Goal: Information Seeking & Learning: Find specific fact

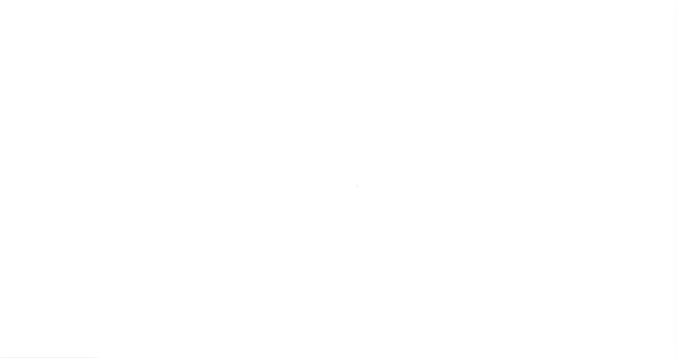
scroll to position [22, 0]
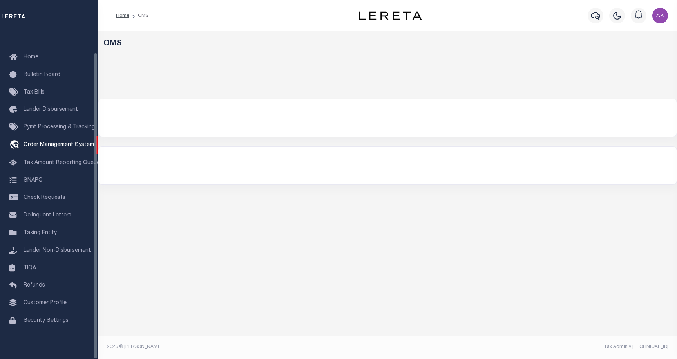
select select "200"
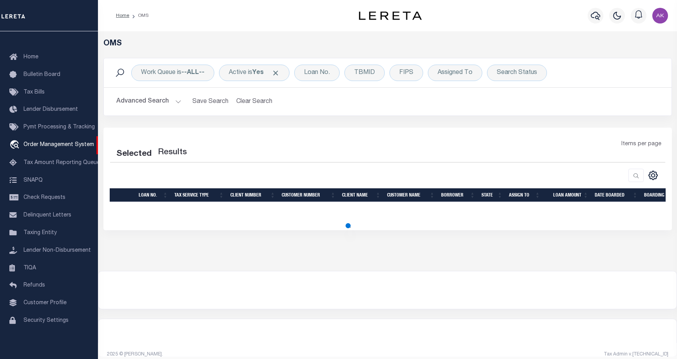
select select "200"
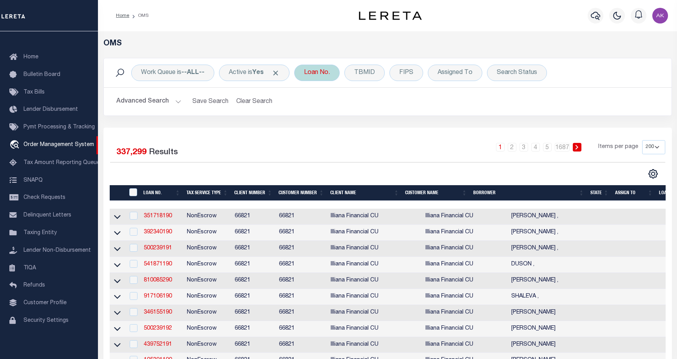
click at [322, 71] on div "Loan No." at bounding box center [316, 73] width 45 height 16
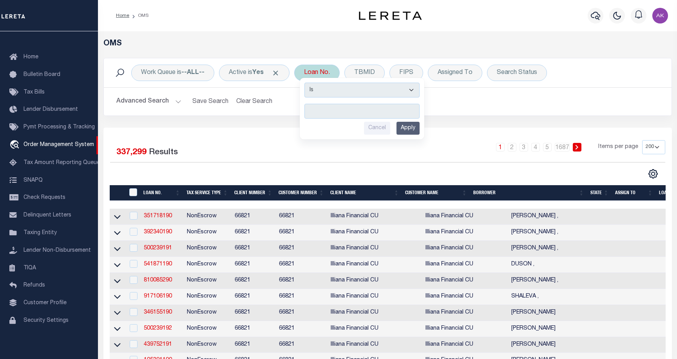
click at [325, 109] on input "text" at bounding box center [361, 111] width 115 height 15
type input "10022309"
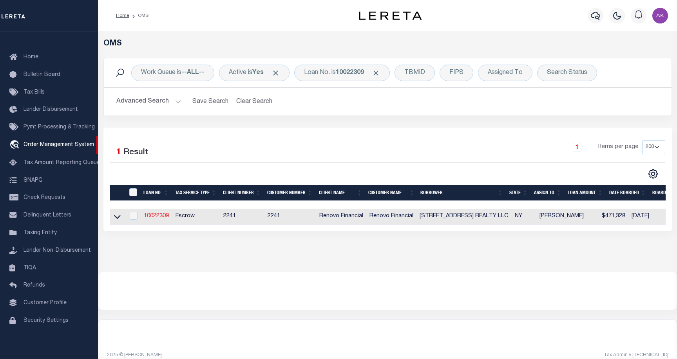
click at [160, 218] on link "10022309" at bounding box center [156, 215] width 25 height 5
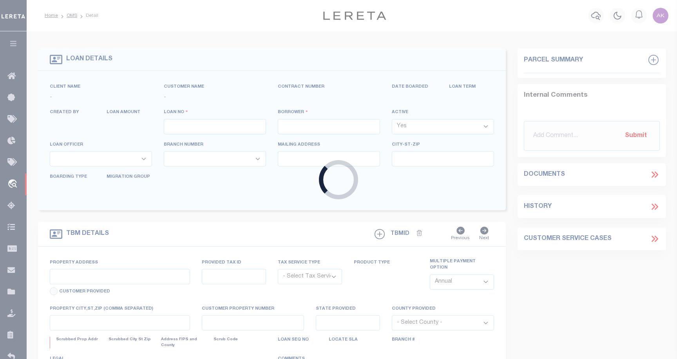
type input "10022309"
type input "[STREET_ADDRESS] REALTY LLC"
select select
select select "400"
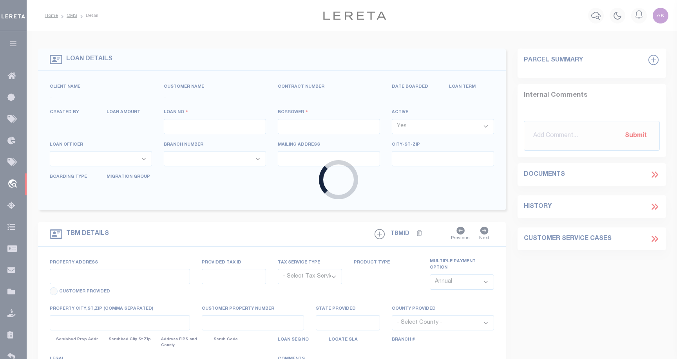
select select "Escrow"
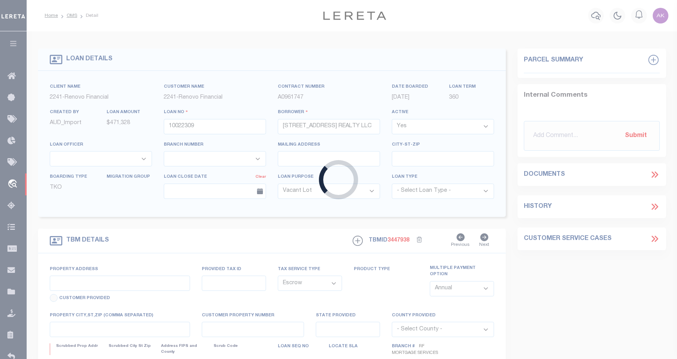
type input "[STREET_ADDRESS]"
type input "[GEOGRAPHIC_DATA]"
type input "a0kUS00000BomxZ"
type input "NY"
select select
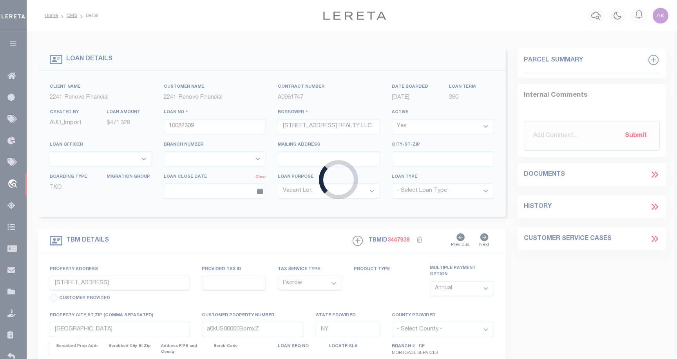
select select "25067"
select select "4"
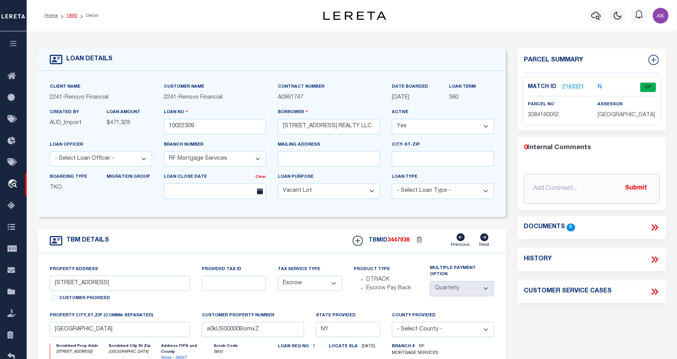
click at [72, 15] on link "OMS" at bounding box center [72, 15] width 11 height 5
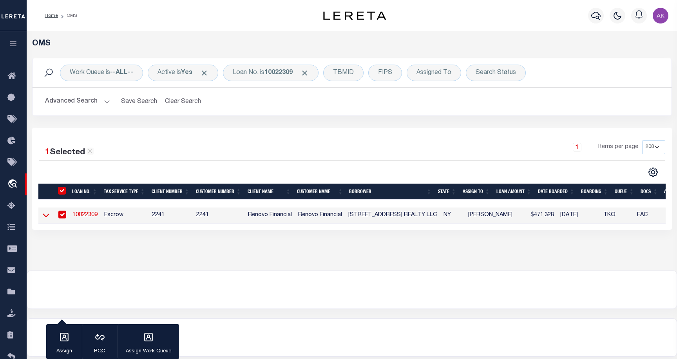
click at [46, 215] on icon at bounding box center [46, 215] width 7 height 8
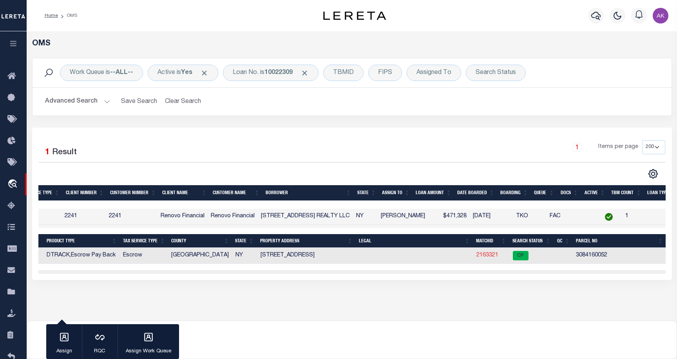
click at [480, 257] on link "2163321" at bounding box center [487, 255] width 22 height 5
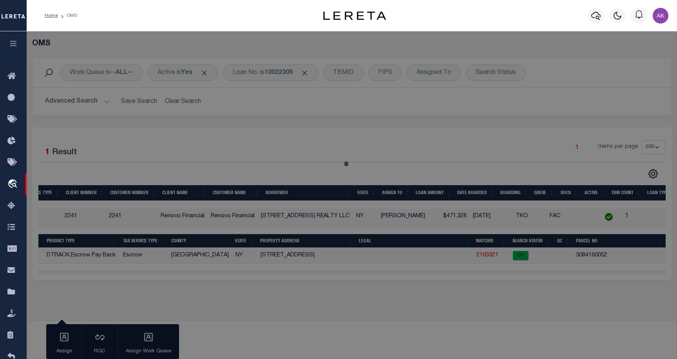
checkbox input "false"
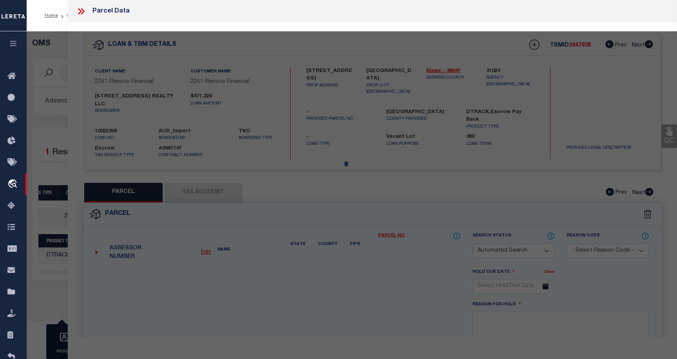
select select "CP"
type input "2044 BERGEN AVE. REALTY, LLC"
select select "AGW"
select select
type input "2044 BERGEN AVENUE"
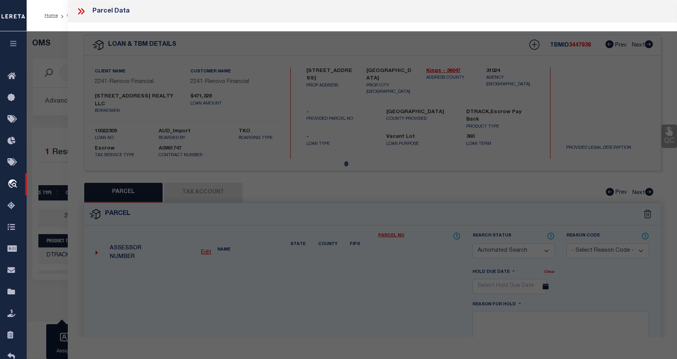
type input "[GEOGRAPHIC_DATA]"
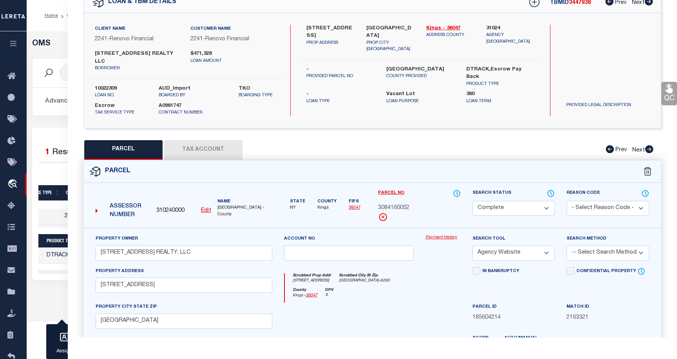
click at [437, 235] on link "Payment History" at bounding box center [442, 238] width 35 height 7
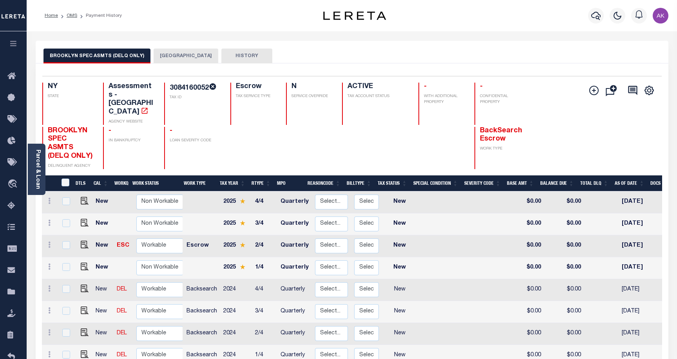
click at [181, 57] on button "[GEOGRAPHIC_DATA]" at bounding box center [186, 56] width 65 height 15
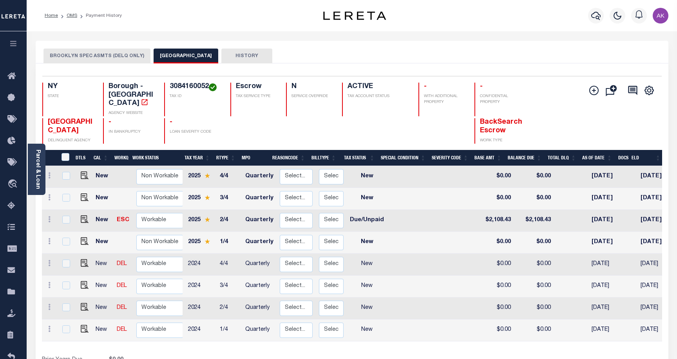
scroll to position [0, 25]
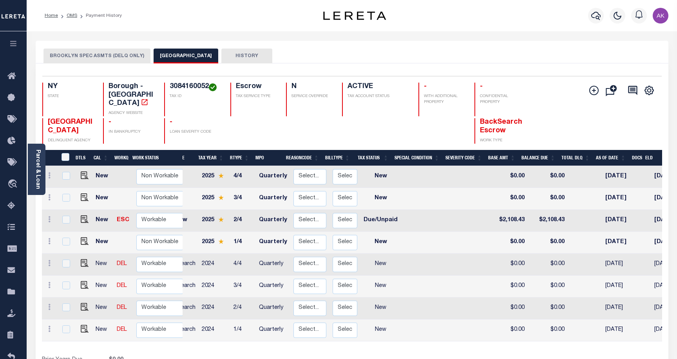
drag, startPoint x: 476, startPoint y: 340, endPoint x: 426, endPoint y: 343, distance: 49.8
click at [426, 343] on div "DTLS CAL WorkQ Work Status Work Type Tax Year RType MPO ReasonCode BillType Tax…" at bounding box center [352, 266] width 620 height 232
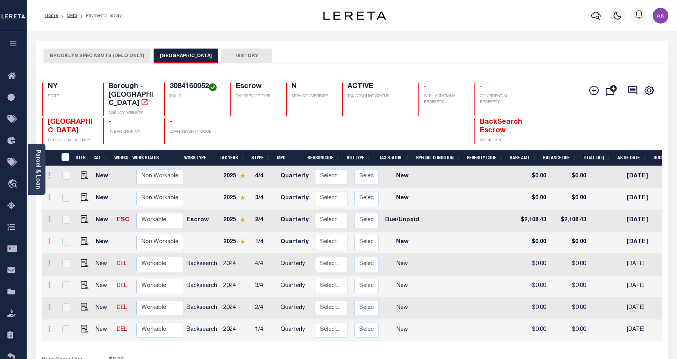
click at [100, 54] on button "BROOKLYN SPEC ASMTS (DELQ ONLY)" at bounding box center [96, 56] width 107 height 15
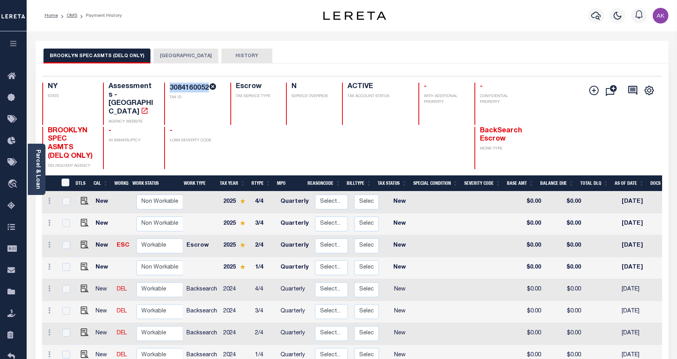
drag, startPoint x: 208, startPoint y: 87, endPoint x: 170, endPoint y: 89, distance: 38.4
click at [170, 89] on h4 "3084160052" at bounding box center [195, 88] width 51 height 10
copy h4 "3084160052"
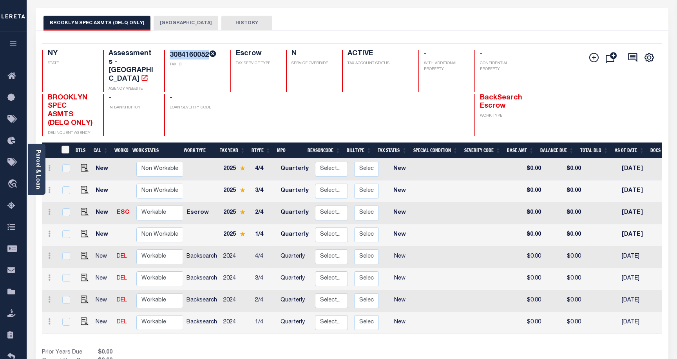
scroll to position [0, 0]
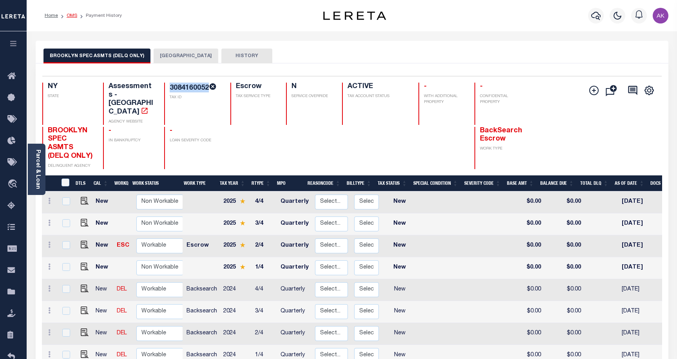
click at [70, 16] on link "OMS" at bounding box center [72, 15] width 11 height 5
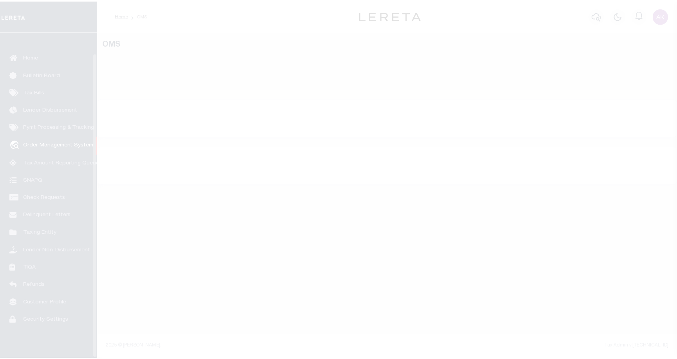
scroll to position [22, 0]
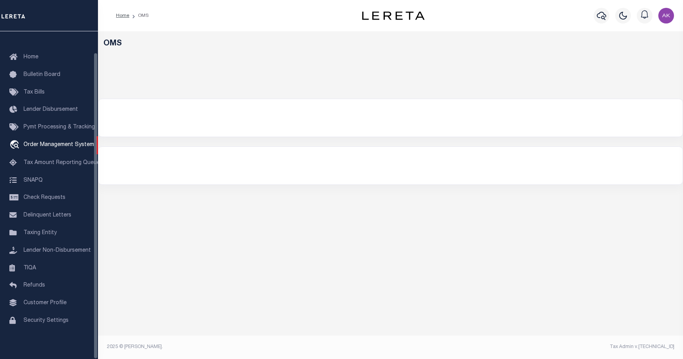
select select "200"
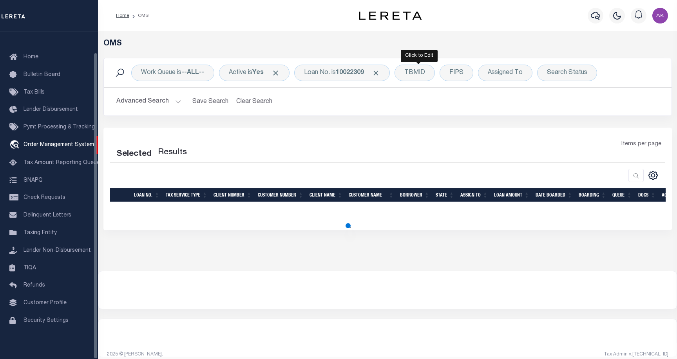
select select "200"
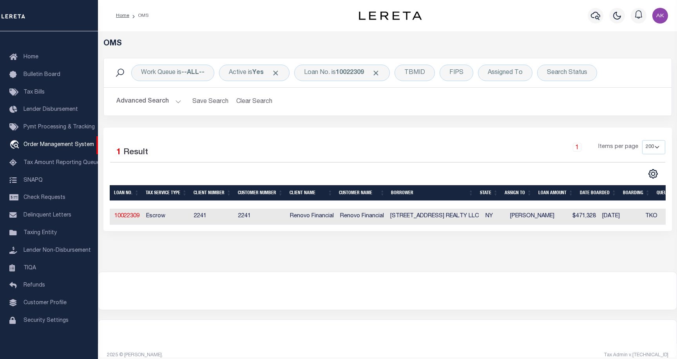
scroll to position [0, 16]
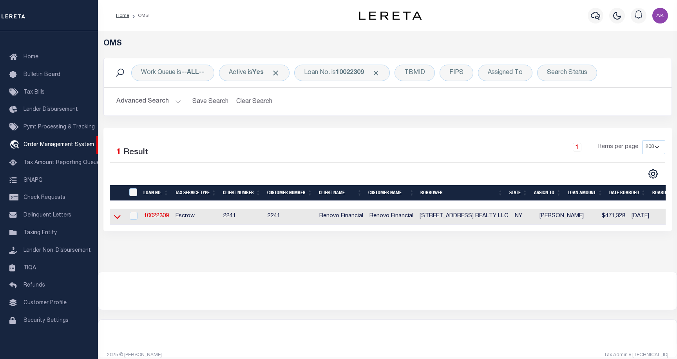
click at [118, 219] on icon at bounding box center [117, 217] width 7 height 4
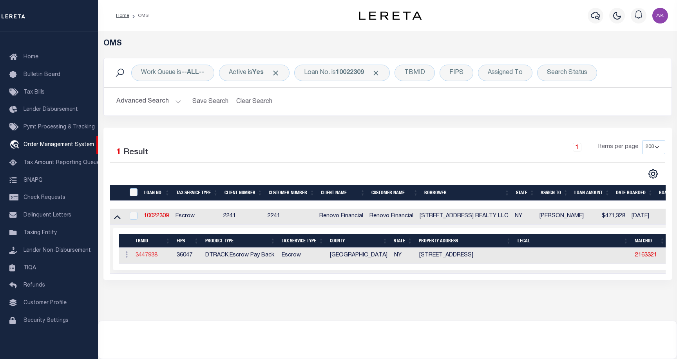
click at [152, 255] on link "3447938" at bounding box center [146, 255] width 22 height 5
type input "10022309"
type input "[STREET_ADDRESS] REALTY LLC"
select select
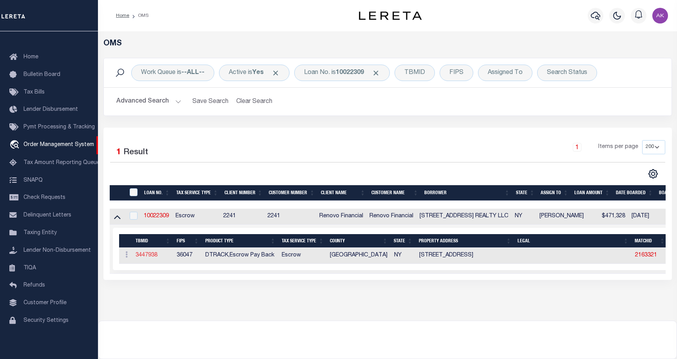
select select "400"
select select "Escrow"
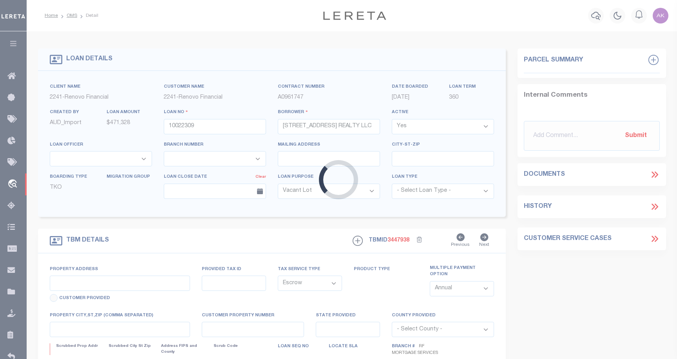
type input "[STREET_ADDRESS]"
type input "[GEOGRAPHIC_DATA]"
type input "a0kUS00000BomxZ"
type input "NY"
select select
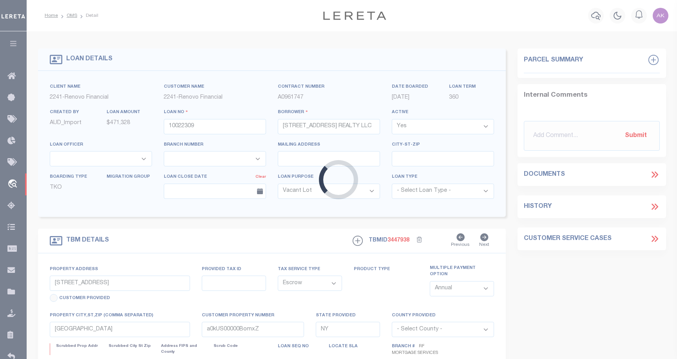
select select "25067"
select select "4"
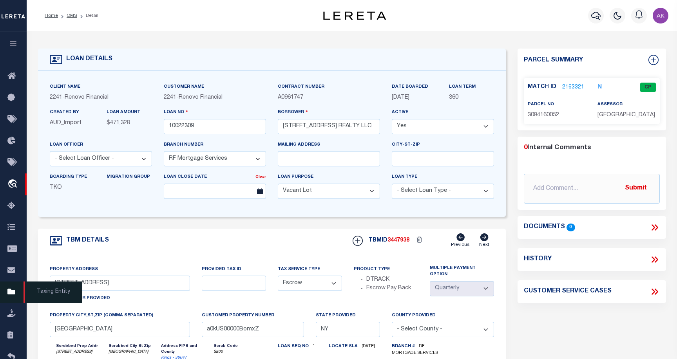
click at [13, 295] on icon at bounding box center [13, 292] width 13 height 10
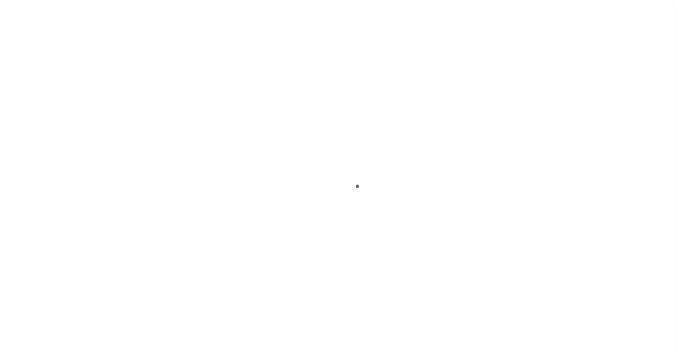
scroll to position [22, 0]
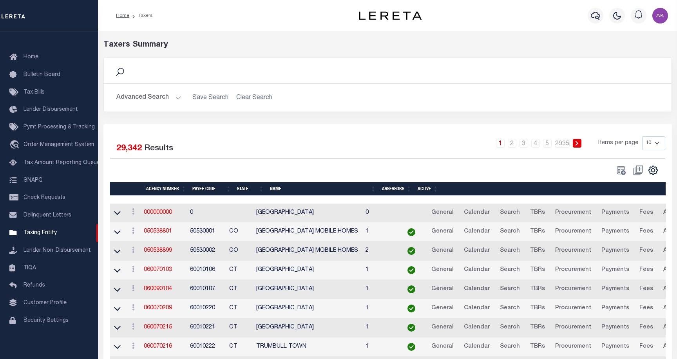
click at [139, 73] on div "Search" at bounding box center [387, 70] width 555 height 13
click at [124, 70] on icon at bounding box center [120, 72] width 10 height 10
drag, startPoint x: 138, startPoint y: 73, endPoint x: 144, endPoint y: 75, distance: 6.2
click at [138, 73] on div "Search" at bounding box center [387, 70] width 555 height 13
drag, startPoint x: 166, startPoint y: 79, endPoint x: 238, endPoint y: 77, distance: 72.9
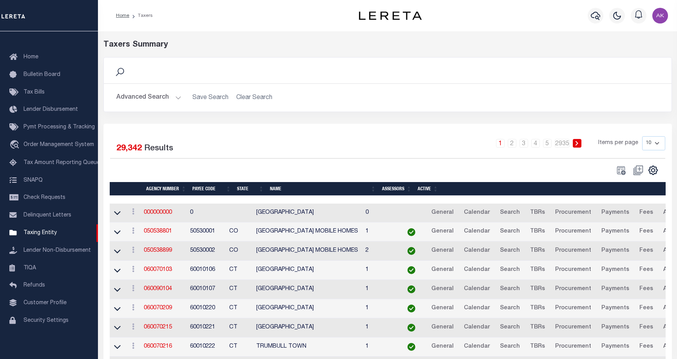
click at [169, 79] on div "Search" at bounding box center [387, 71] width 567 height 26
click at [261, 77] on div "Search" at bounding box center [387, 70] width 555 height 13
click at [175, 96] on button "Advanced Search" at bounding box center [148, 97] width 65 height 15
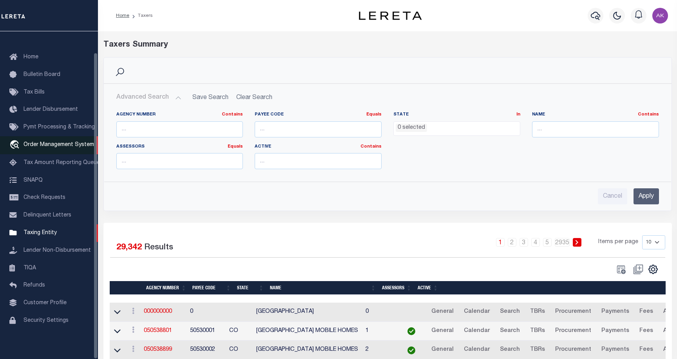
click at [81, 142] on span "Order Management System" at bounding box center [58, 144] width 70 height 5
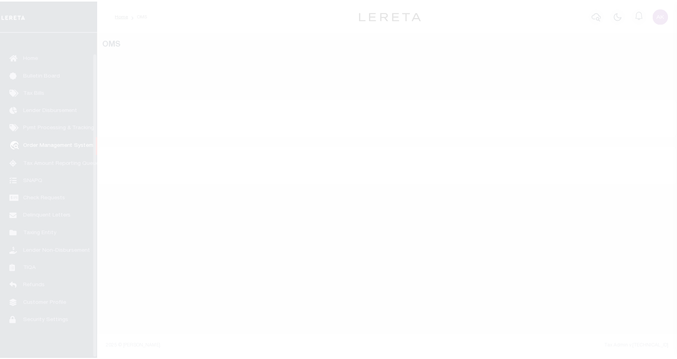
scroll to position [22, 0]
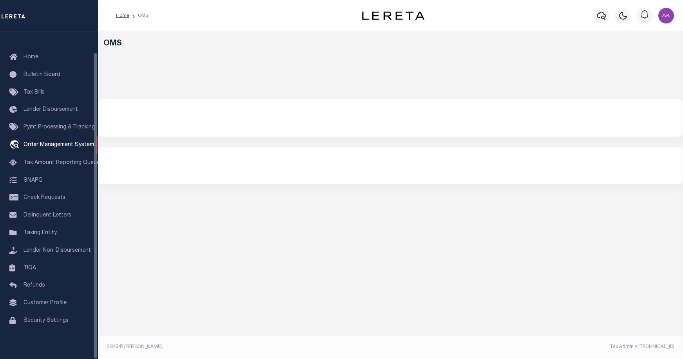
select select "200"
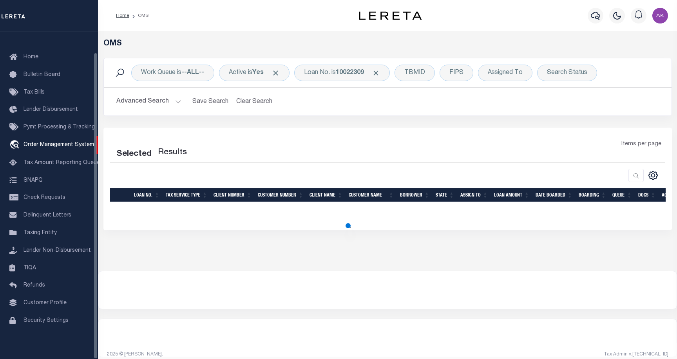
select select "200"
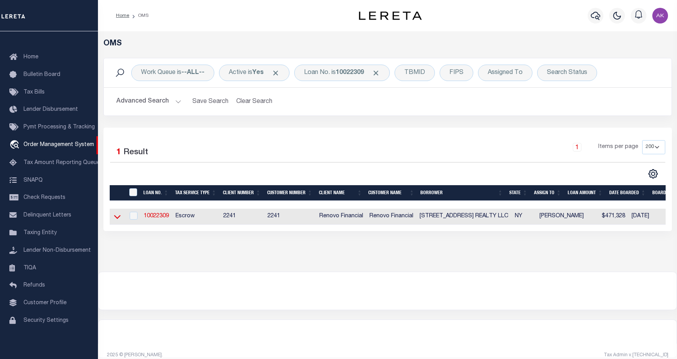
click at [117, 216] on icon at bounding box center [117, 217] width 7 height 8
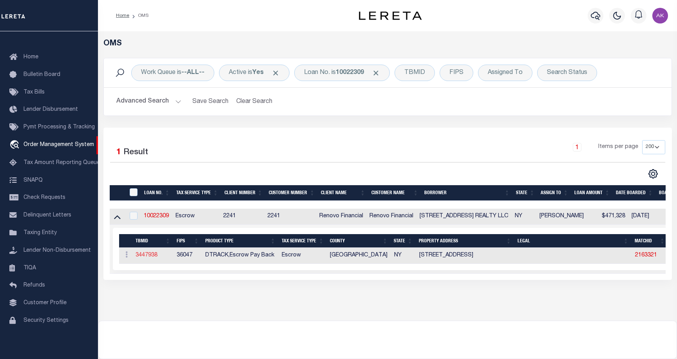
click at [152, 256] on link "3447938" at bounding box center [146, 255] width 22 height 5
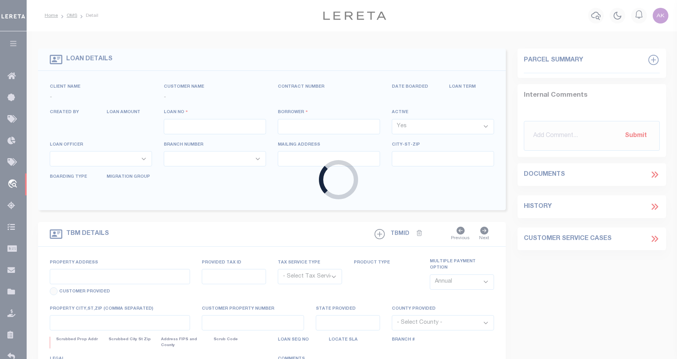
type input "10022309"
type input "[STREET_ADDRESS] REALTY LLC"
select select
select select "400"
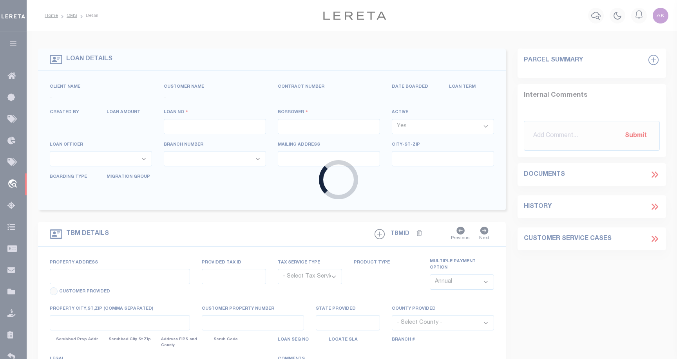
select select "Escrow"
type input "[STREET_ADDRESS]"
type input "[GEOGRAPHIC_DATA]"
type input "a0kUS00000BomxZ"
type input "NY"
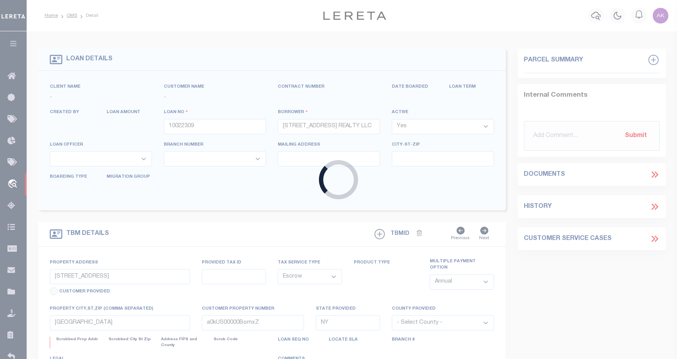
select select
select select "25067"
select select "4"
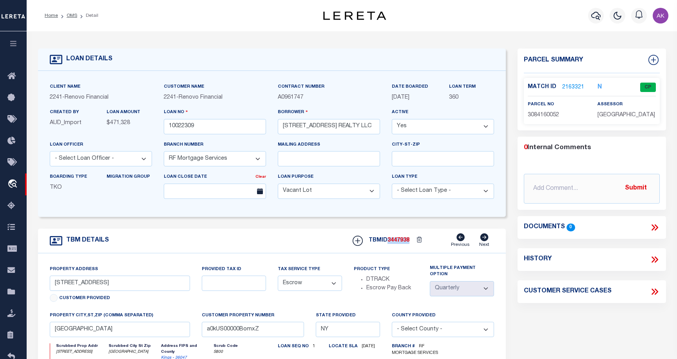
drag, startPoint x: 410, startPoint y: 242, endPoint x: 390, endPoint y: 243, distance: 20.8
click at [390, 243] on div "TBMID 3447938 Previous Next" at bounding box center [420, 240] width 147 height 15
copy div "3447938"
click at [387, 251] on div "TBM DETAILS TBMID 3447938 Previous Next" at bounding box center [272, 241] width 468 height 25
click at [397, 242] on span "3447938" at bounding box center [398, 240] width 22 height 5
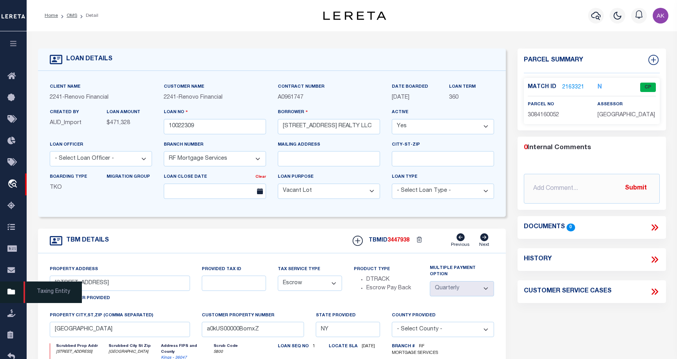
click at [9, 292] on icon at bounding box center [13, 292] width 13 height 10
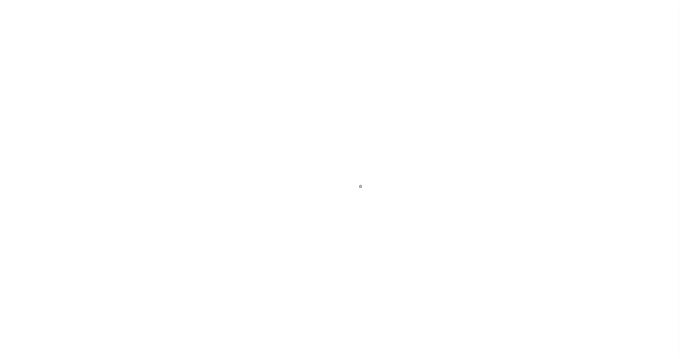
scroll to position [22, 0]
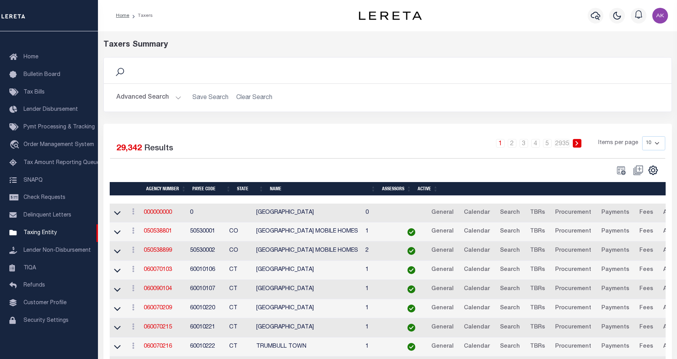
click at [177, 98] on button "Advanced Search" at bounding box center [148, 97] width 65 height 15
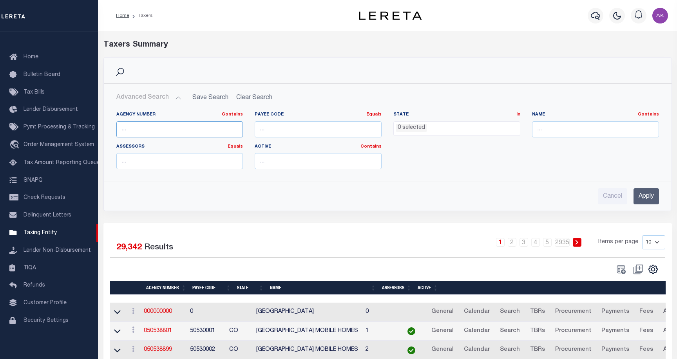
paste input "3447938"
type input "3447938"
click at [645, 197] on input "Apply" at bounding box center [645, 196] width 25 height 16
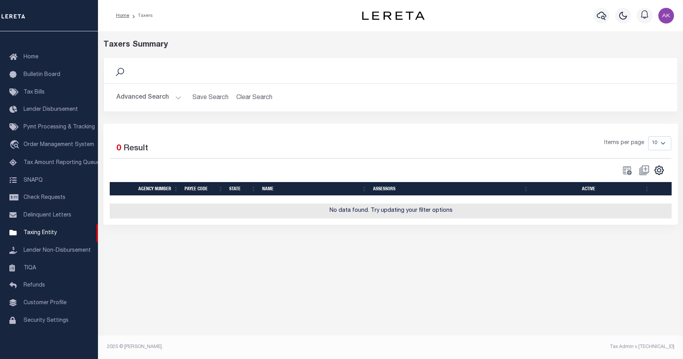
click at [176, 97] on button "Advanced Search" at bounding box center [148, 97] width 65 height 15
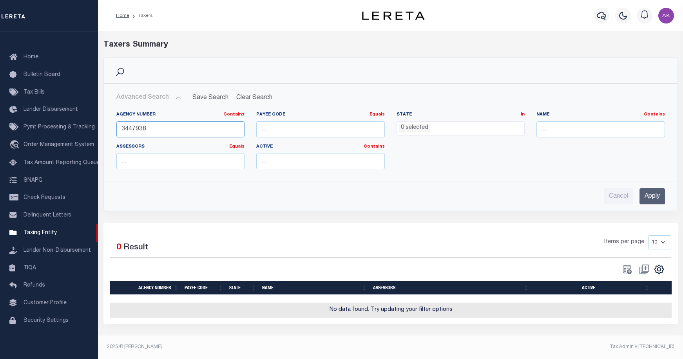
drag, startPoint x: 148, startPoint y: 128, endPoint x: 99, endPoint y: 127, distance: 49.4
click at [99, 127] on div "Search Advanced Search Save Search Clear Search tblPayees_dynamictable_____Defa…" at bounding box center [391, 140] width 586 height 166
click at [120, 130] on input "3447938" at bounding box center [180, 129] width 128 height 16
click at [121, 129] on input "3447938" at bounding box center [180, 129] width 128 height 16
drag, startPoint x: 148, startPoint y: 128, endPoint x: 93, endPoint y: 127, distance: 54.8
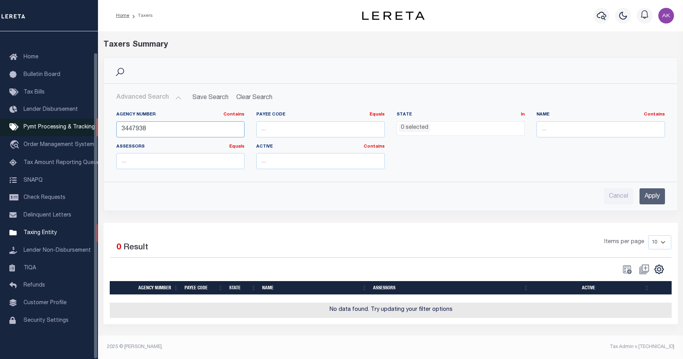
click at [93, 127] on div "Home Taxers Profile" at bounding box center [341, 177] width 683 height 354
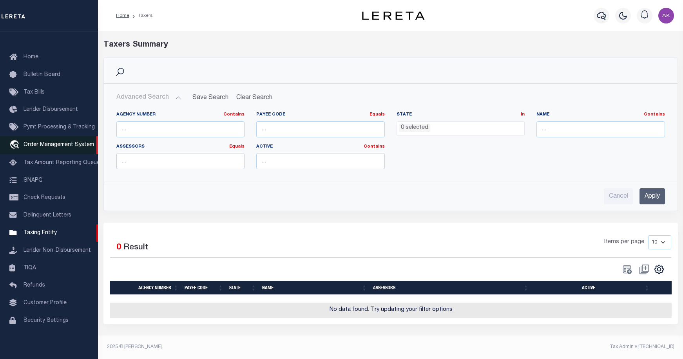
click at [60, 142] on span "Order Management System" at bounding box center [58, 144] width 70 height 5
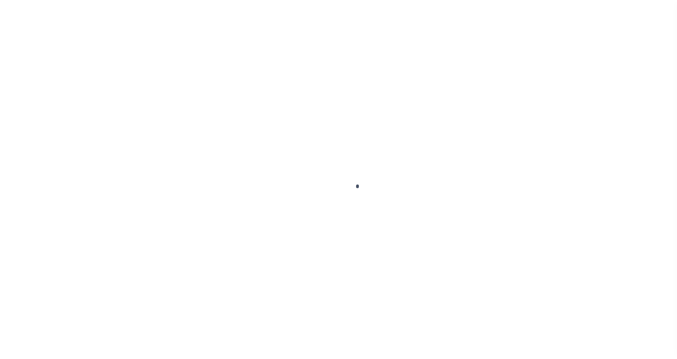
scroll to position [22, 0]
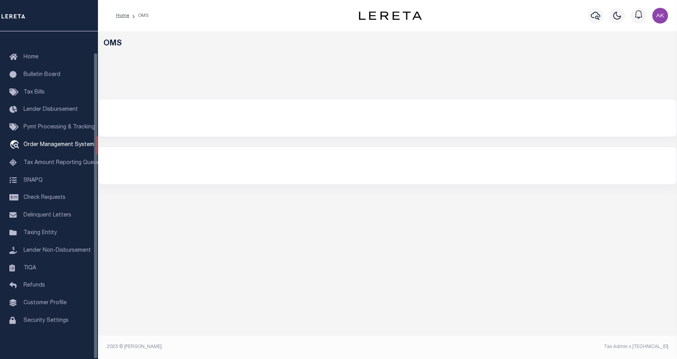
select select "200"
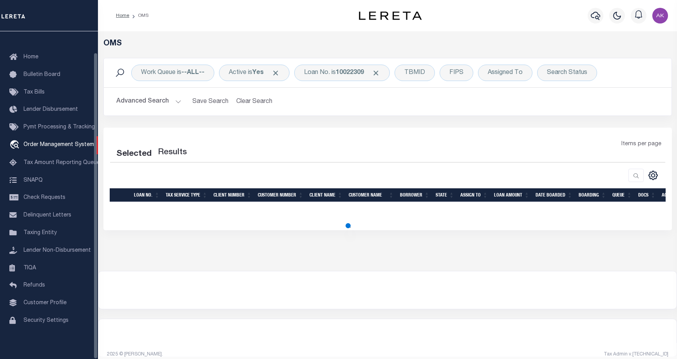
select select "200"
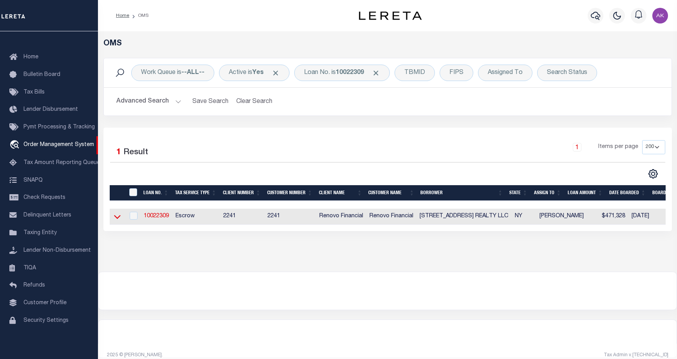
click at [119, 218] on icon at bounding box center [117, 217] width 7 height 4
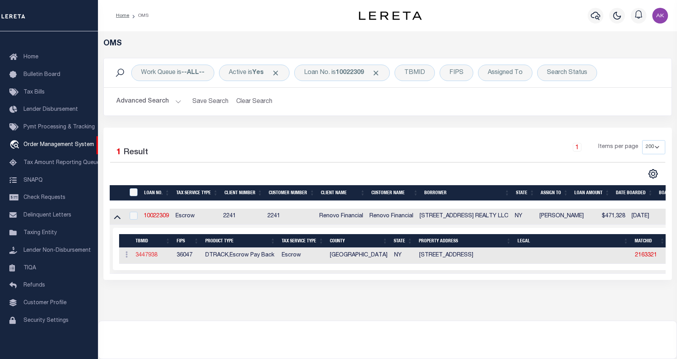
click at [148, 255] on link "3447938" at bounding box center [146, 255] width 22 height 5
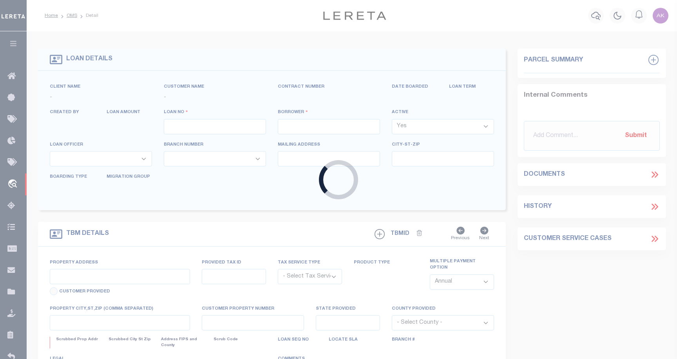
type input "10022309"
type input "2044 BERGEN AVE REALTY LLC"
select select
select select "400"
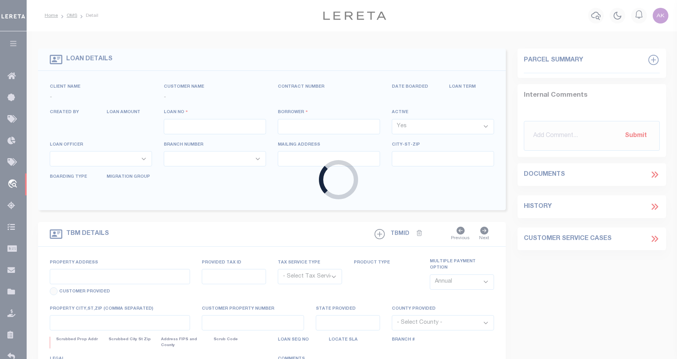
select select "Escrow"
select select "25067"
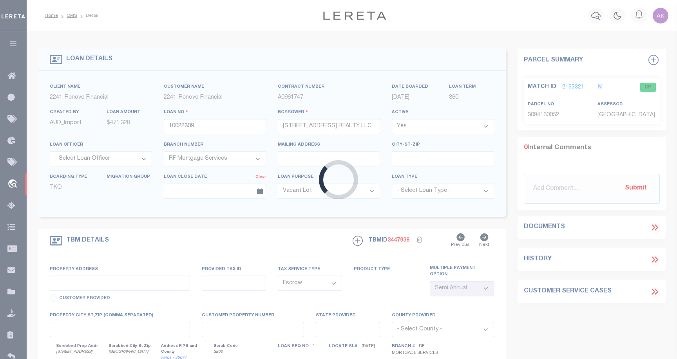
type input "2044 Bergen Avenue"
select select "4"
type input "Brooklyn, NY 11234"
type input "a0kUS00000BomxZ"
type input "NY"
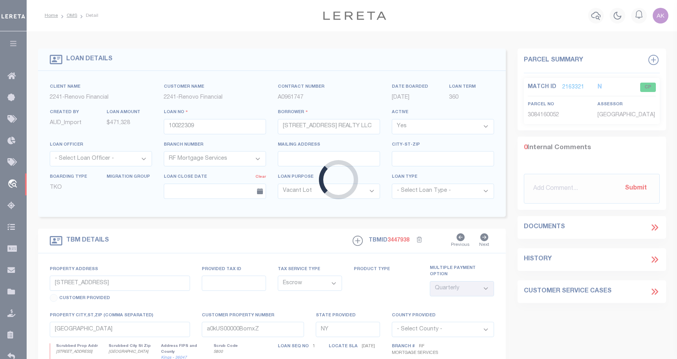
select select
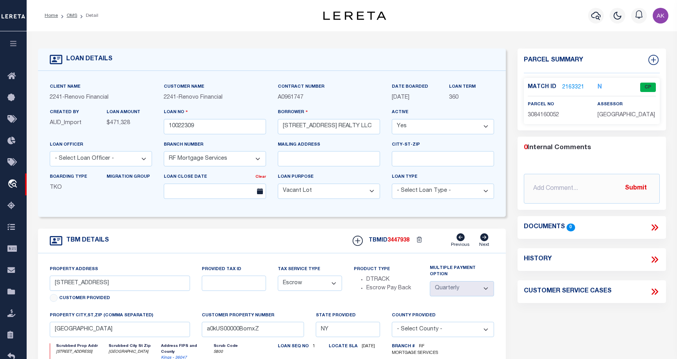
click at [575, 86] on link "2163321" at bounding box center [573, 87] width 22 height 8
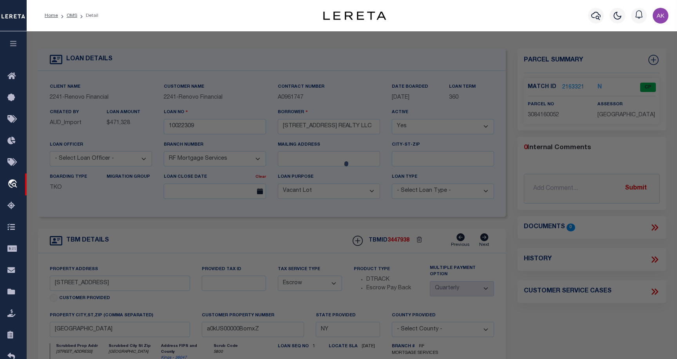
checkbox input "false"
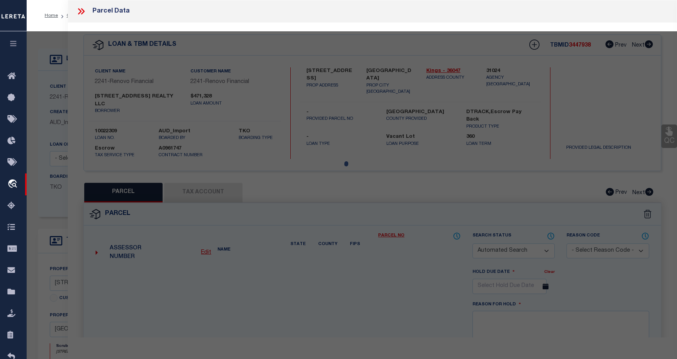
select select "CP"
type input "2044 BERGEN AVE. REALTY, LLC"
select select "AGW"
select select
type input "2044 BERGEN AVENUE"
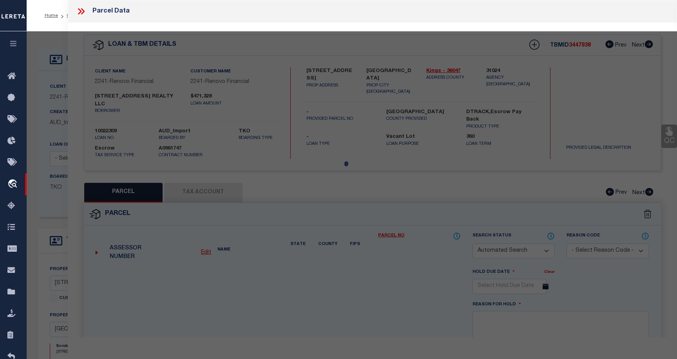
type input "Brooklyn, NY 11234"
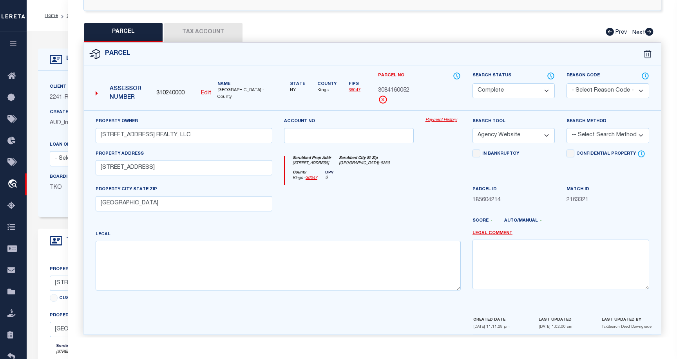
click at [206, 23] on button "Tax Account" at bounding box center [203, 33] width 78 height 20
select select "100"
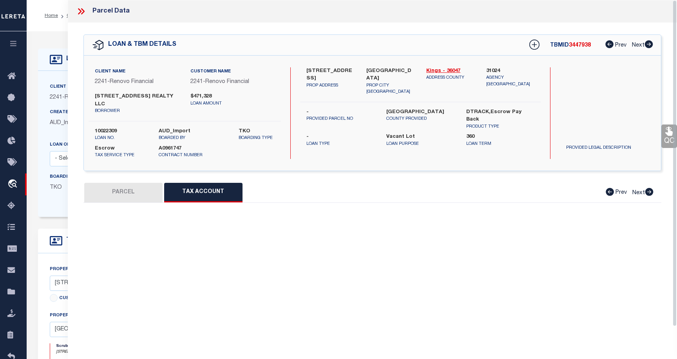
select select "100"
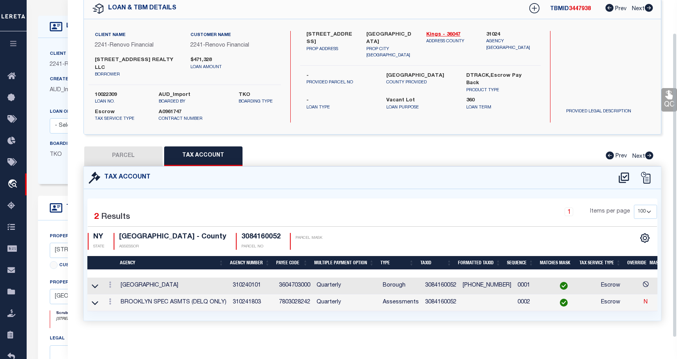
scroll to position [39, 0]
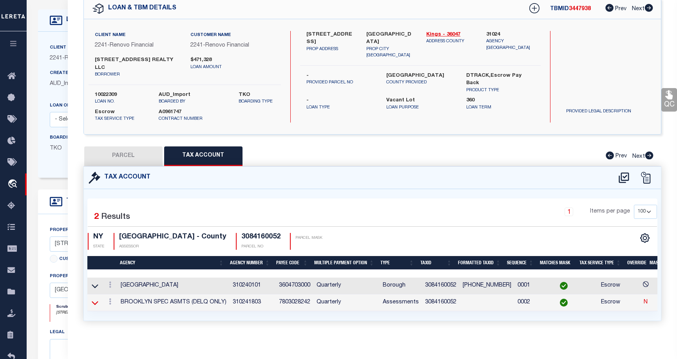
click at [96, 299] on icon at bounding box center [95, 303] width 7 height 8
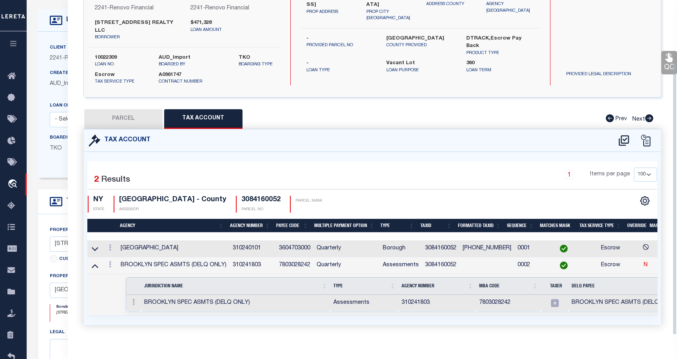
scroll to position [76, 0]
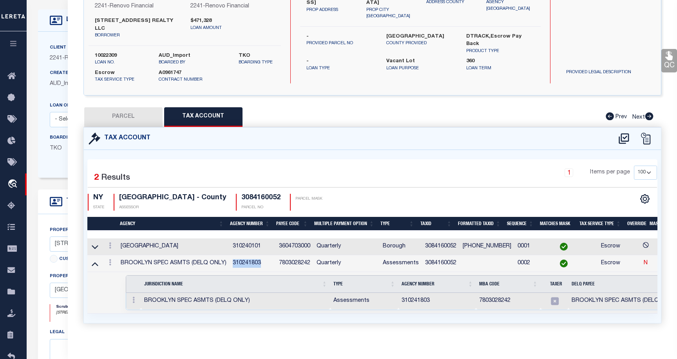
drag, startPoint x: 262, startPoint y: 255, endPoint x: 232, endPoint y: 255, distance: 30.5
click at [232, 255] on td "310241803" at bounding box center [252, 263] width 46 height 17
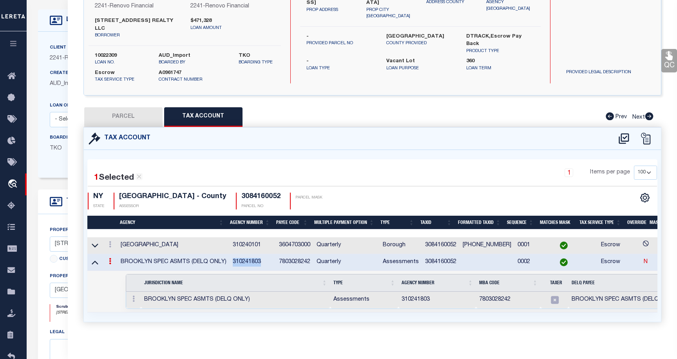
copy td "310241803"
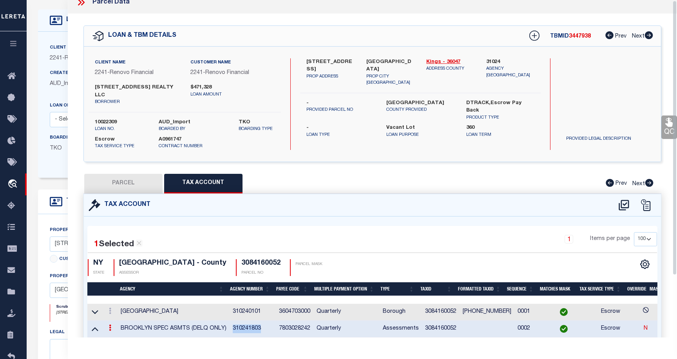
scroll to position [0, 0]
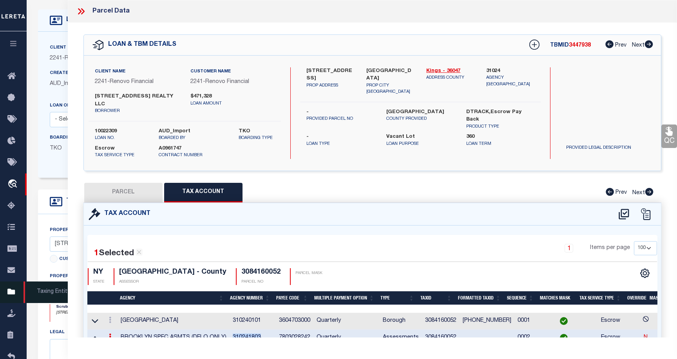
click at [9, 295] on icon at bounding box center [13, 292] width 13 height 10
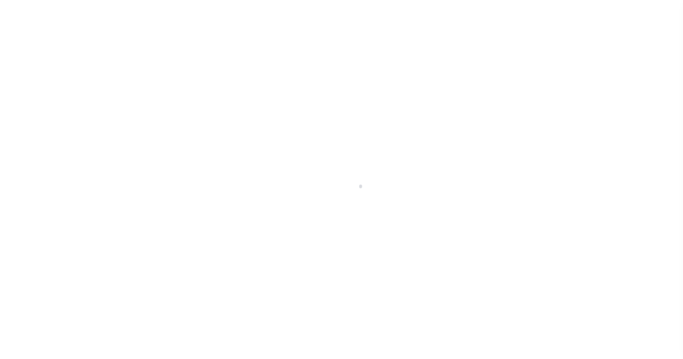
select select
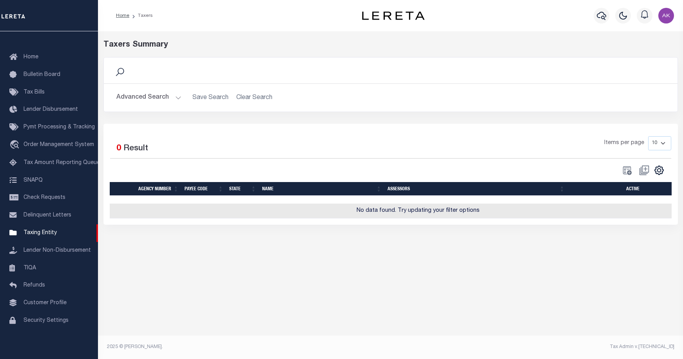
click at [178, 96] on button "Advanced Search" at bounding box center [148, 97] width 65 height 15
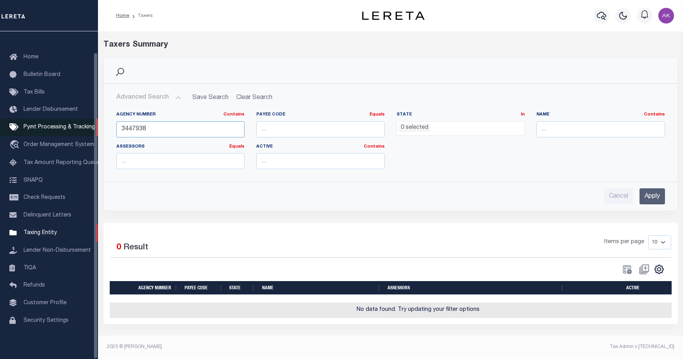
drag, startPoint x: 148, startPoint y: 128, endPoint x: 97, endPoint y: 129, distance: 51.7
click at [97, 129] on div "Home Taxers Profile" at bounding box center [341, 177] width 683 height 354
paste input "10241803"
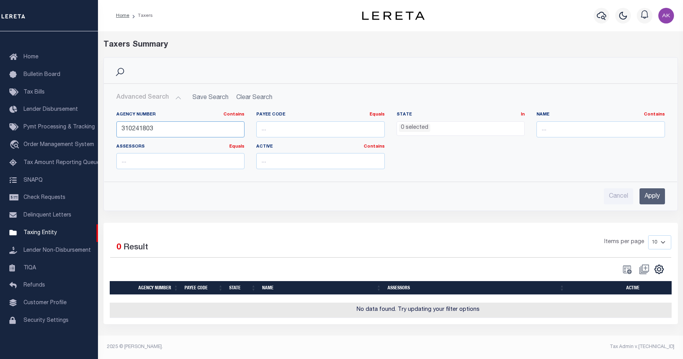
type input "310241803"
click at [651, 192] on input "Apply" at bounding box center [651, 196] width 25 height 16
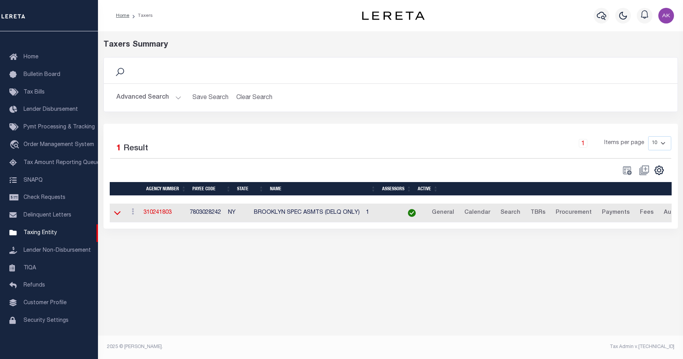
click at [116, 214] on icon at bounding box center [117, 213] width 7 height 8
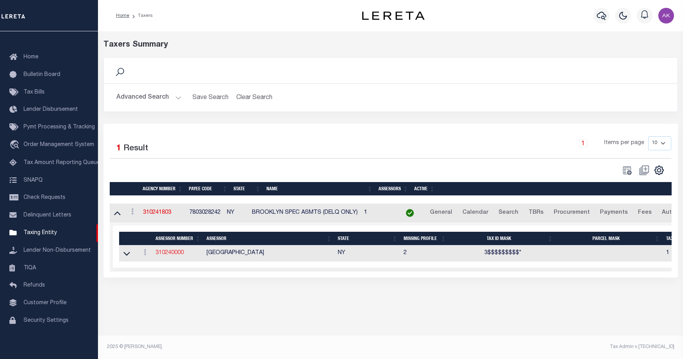
click at [175, 255] on link "310240000" at bounding box center [169, 252] width 28 height 5
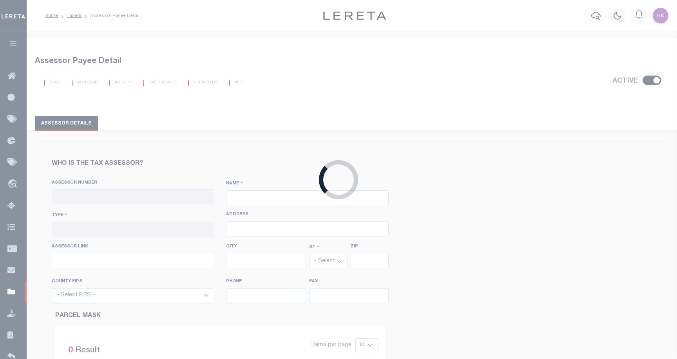
checkbox input "true"
type input "310240000"
type input "[GEOGRAPHIC_DATA]"
type input "00 - County"
type input "[URL][DOMAIN_NAME]"
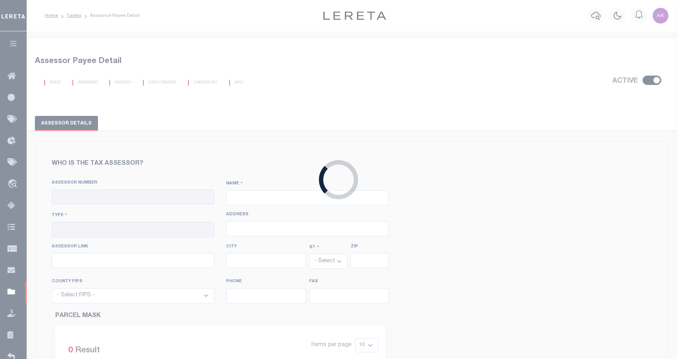
select select "NY"
select select "36047"
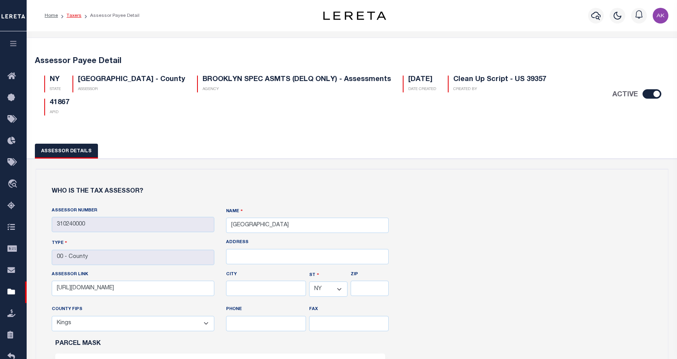
click at [76, 15] on link "Taxers" at bounding box center [74, 15] width 15 height 5
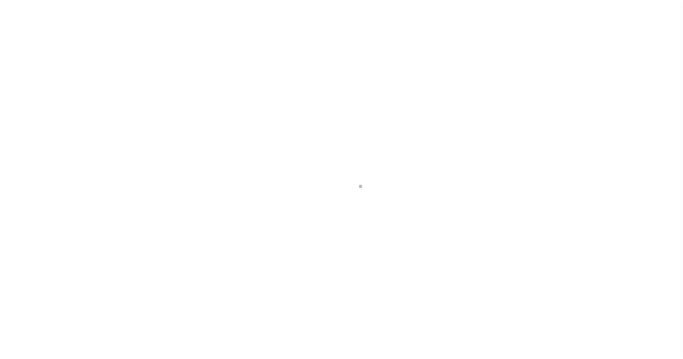
scroll to position [22, 0]
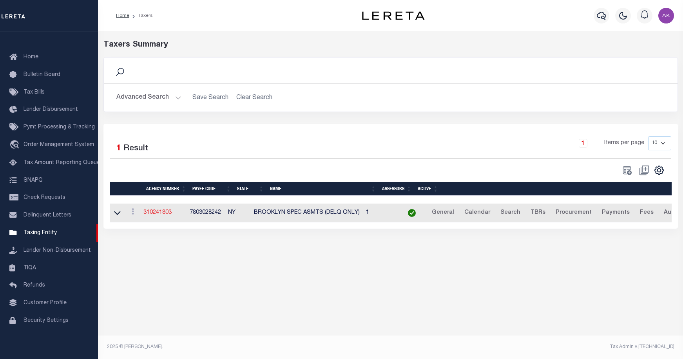
click at [170, 214] on link "310241803" at bounding box center [157, 212] width 28 height 5
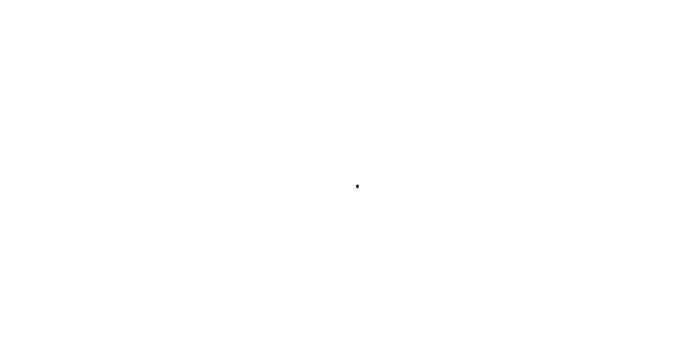
select select
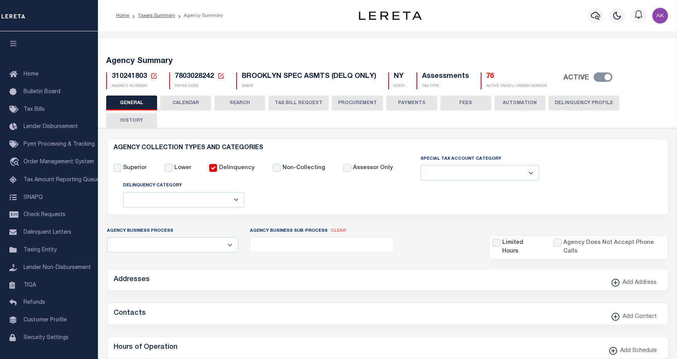
checkbox input "false"
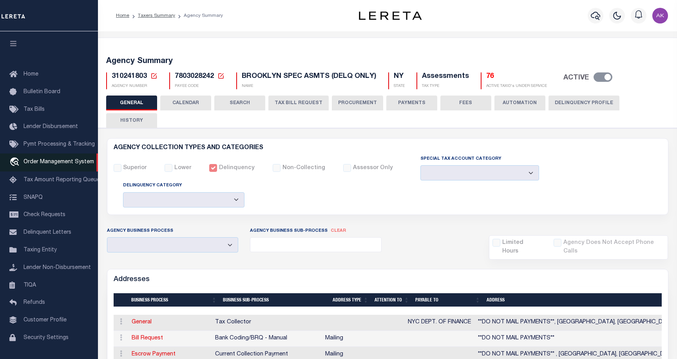
click at [44, 163] on span "Order Management System" at bounding box center [58, 161] width 70 height 5
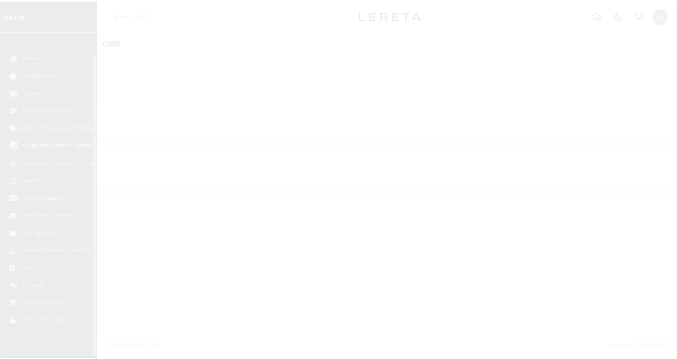
scroll to position [22, 0]
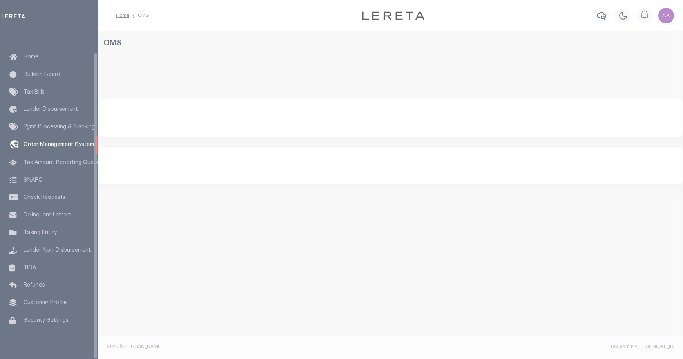
select select "200"
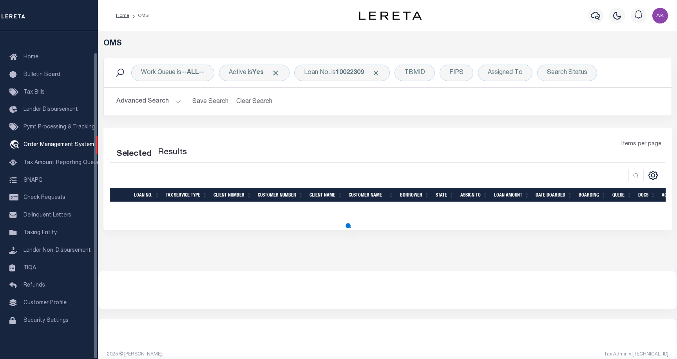
select select "200"
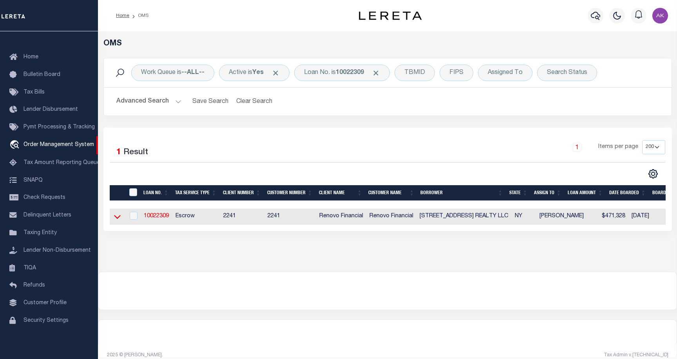
click at [117, 218] on icon at bounding box center [117, 217] width 7 height 8
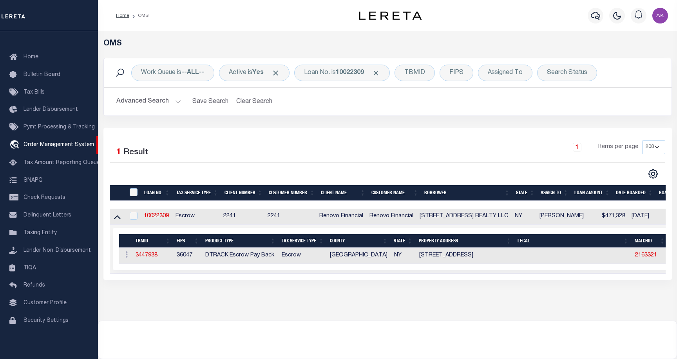
click at [553, 333] on div at bounding box center [387, 340] width 578 height 38
click at [39, 231] on span "Taxing Entity" at bounding box center [39, 232] width 33 height 5
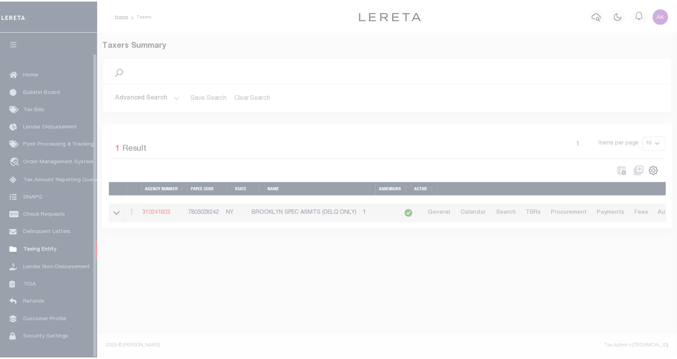
scroll to position [22, 0]
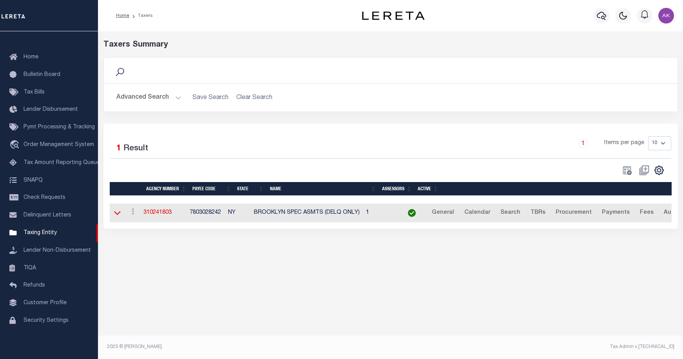
click at [117, 215] on icon at bounding box center [117, 213] width 7 height 8
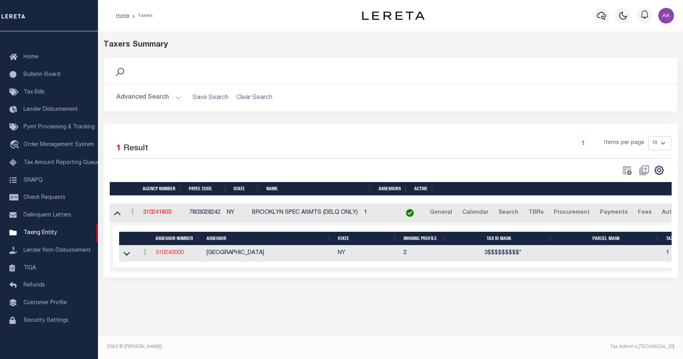
click at [172, 255] on link "310240000" at bounding box center [169, 252] width 28 height 5
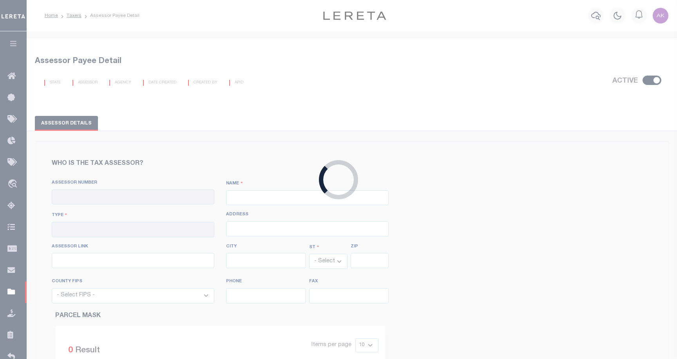
checkbox input "true"
type input "310240000"
type input "[GEOGRAPHIC_DATA]"
type input "00 - County"
type input "[URL][DOMAIN_NAME]"
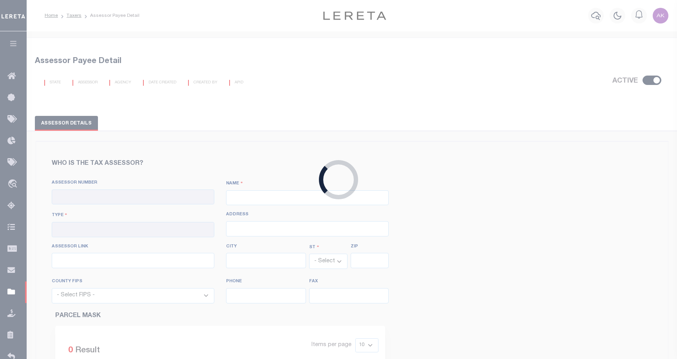
select select "NY"
select select "36047"
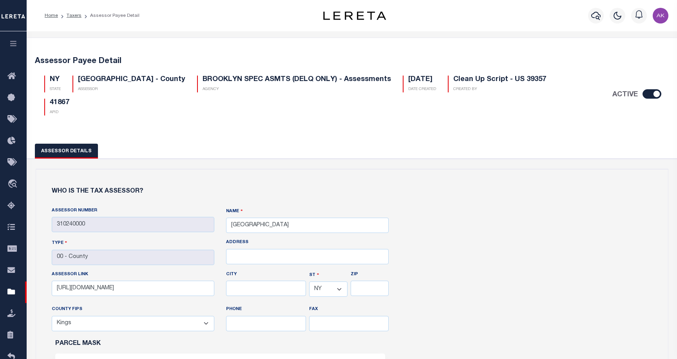
click at [13, 186] on icon "travel_explore" at bounding box center [13, 184] width 13 height 10
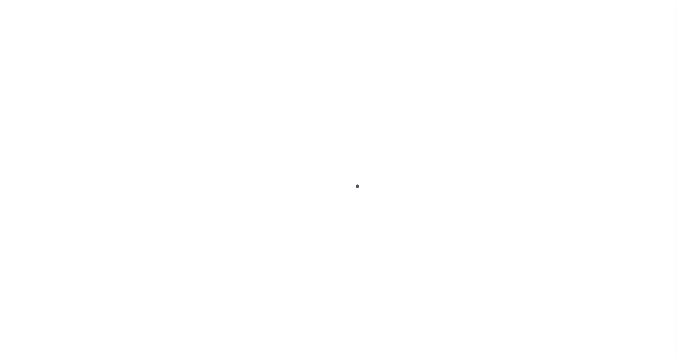
scroll to position [22, 0]
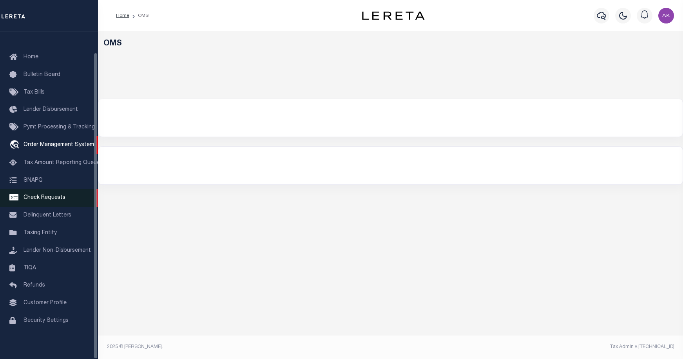
select select "200"
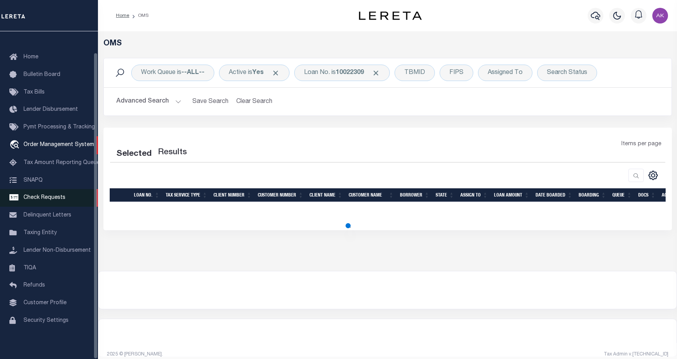
select select "200"
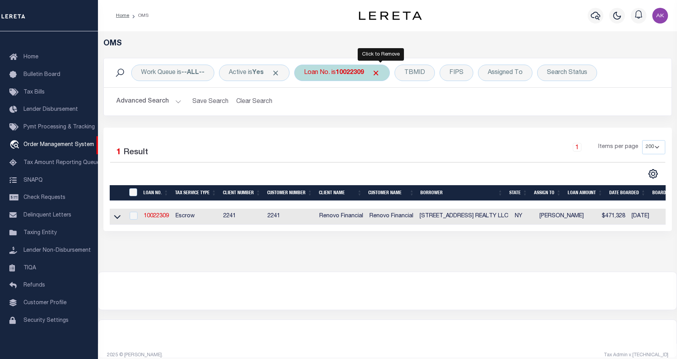
click at [380, 72] on span "Click to Remove" at bounding box center [376, 73] width 8 height 8
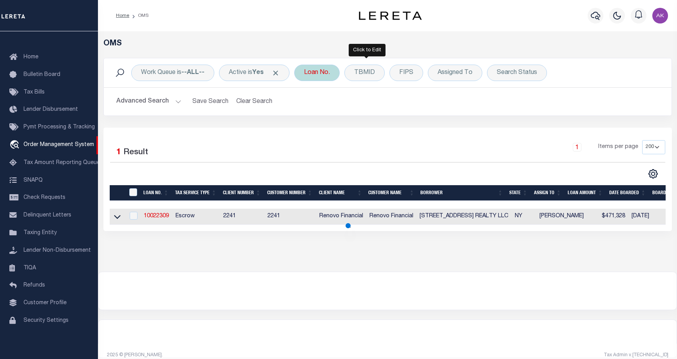
click at [322, 70] on div "Loan No." at bounding box center [316, 73] width 45 height 16
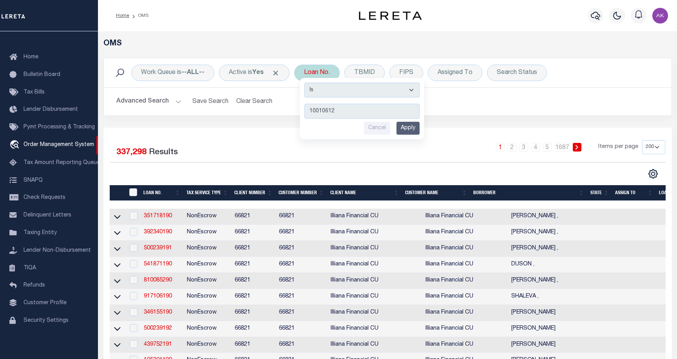
type input "10010612"
click at [410, 127] on input "Apply" at bounding box center [407, 128] width 23 height 13
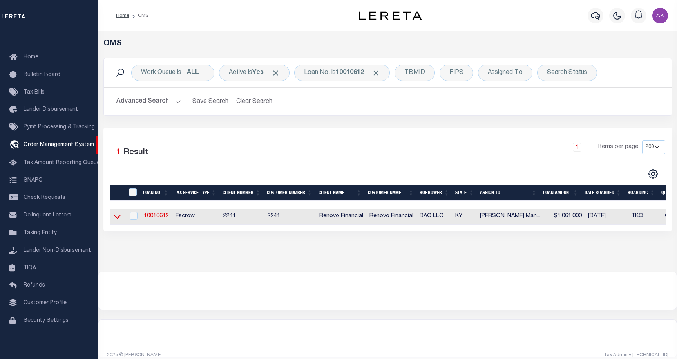
click at [117, 219] on icon at bounding box center [117, 217] width 7 height 4
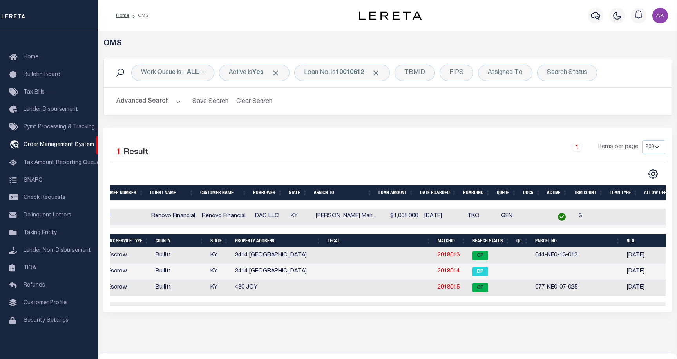
scroll to position [0, 177]
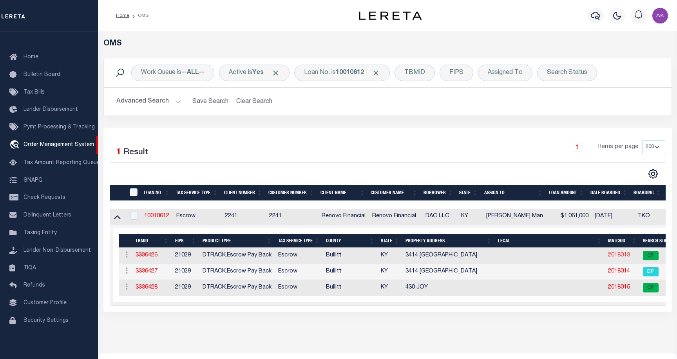
click at [618, 256] on link "2018013" at bounding box center [619, 255] width 22 height 5
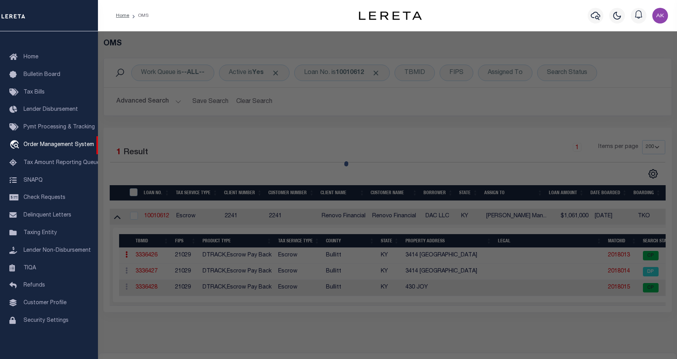
checkbox input "false"
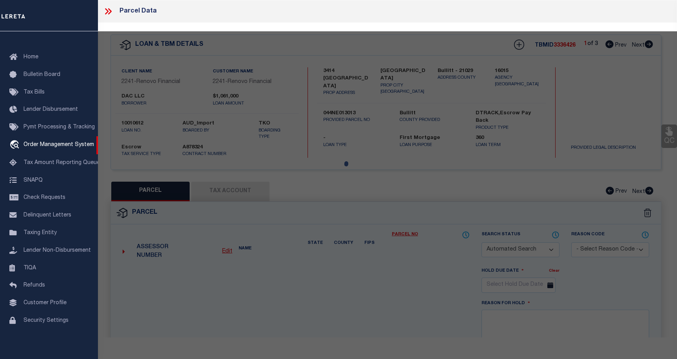
select select "CP"
type input "DAC LLC"
select select "AGW"
select select
type input "3414 BURKLAND BLVD"
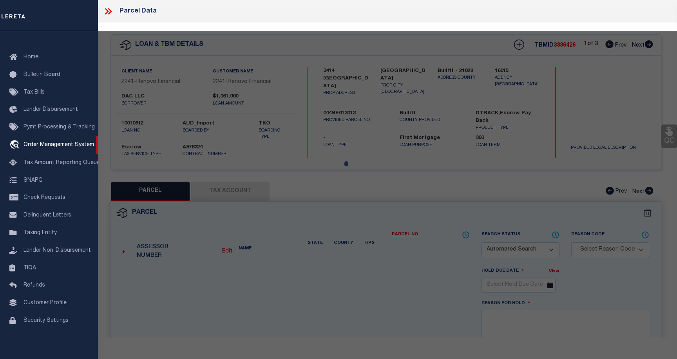
checkbox input "false"
type input "SHEPHERDSVILLE KY 40165"
type textarea "LTS 60-61-62 SEC 3-A BURKLAND GARDENS"
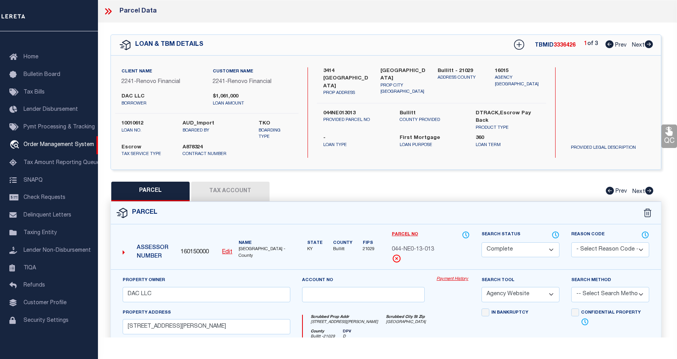
click at [463, 280] on link "Payment History" at bounding box center [452, 279] width 33 height 7
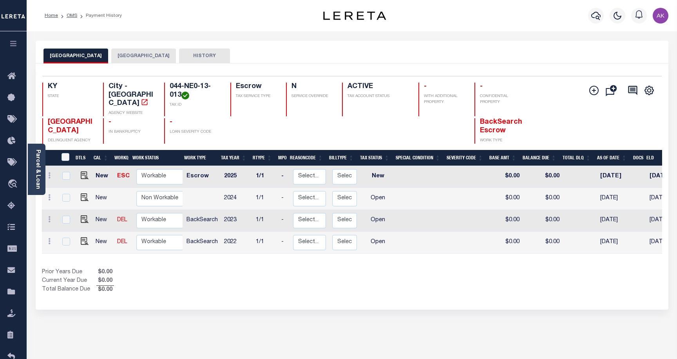
click at [90, 57] on button "[GEOGRAPHIC_DATA]" at bounding box center [75, 56] width 65 height 15
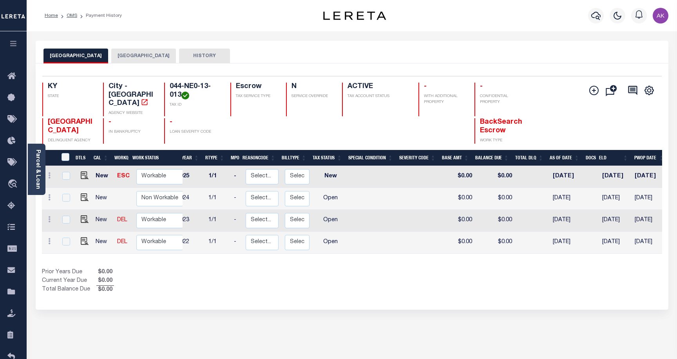
scroll to position [0, 17]
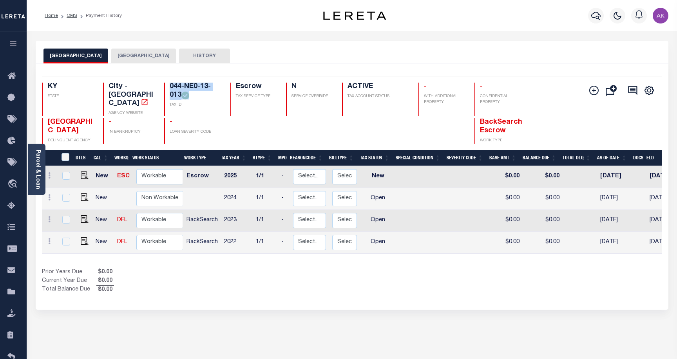
drag, startPoint x: 169, startPoint y: 85, endPoint x: 212, endPoint y: 94, distance: 43.9
click at [212, 94] on div "044-NE0-13-013 TAX ID" at bounding box center [192, 100] width 57 height 34
drag, startPoint x: 207, startPoint y: 89, endPoint x: 197, endPoint y: 105, distance: 19.7
click at [197, 105] on p "TAX ID" at bounding box center [195, 105] width 51 height 6
drag, startPoint x: 182, startPoint y: 94, endPoint x: 167, endPoint y: 86, distance: 16.8
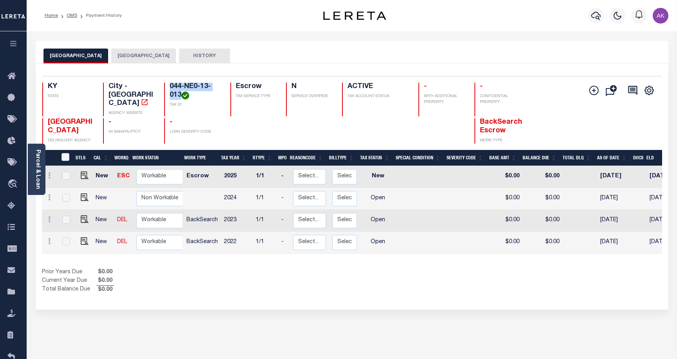
click at [167, 86] on div "044-NE0-13-013 TAX ID" at bounding box center [192, 100] width 57 height 34
copy h4 "044-NE0-13-013"
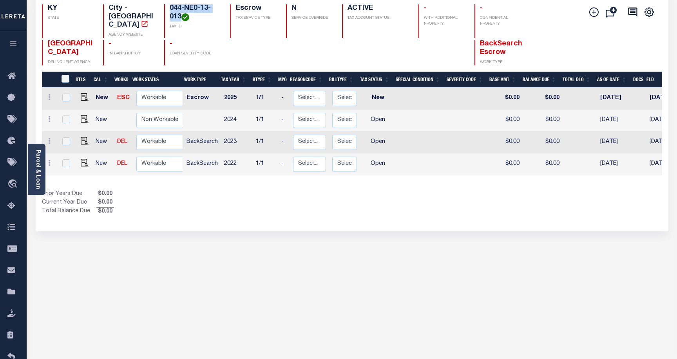
scroll to position [19, 0]
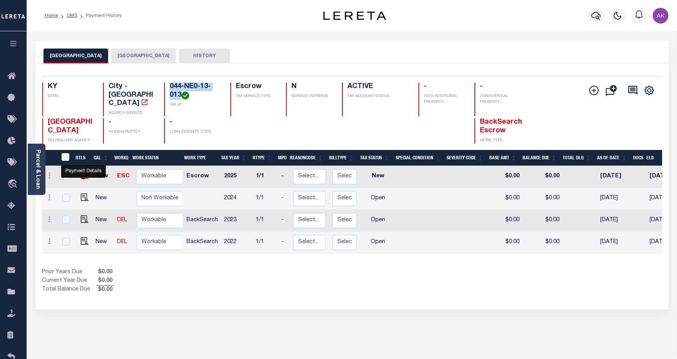
click at [82, 177] on img "" at bounding box center [85, 176] width 8 height 8
checkbox input "true"
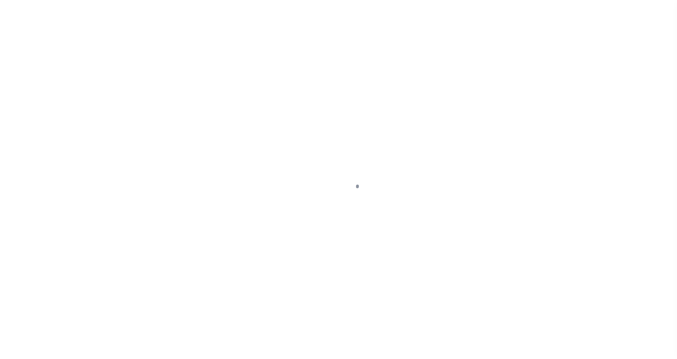
select select "NW2"
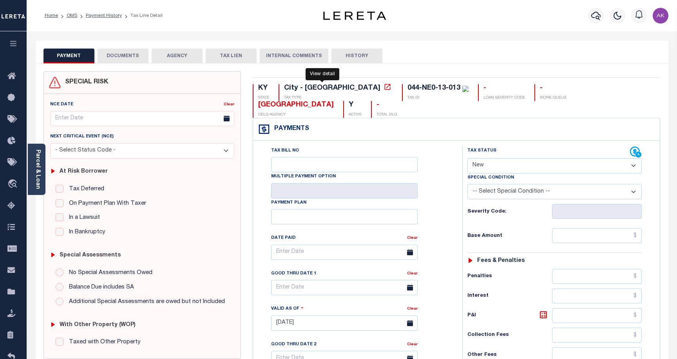
click at [383, 89] on icon at bounding box center [387, 87] width 8 height 8
click at [179, 55] on button "AGENCY" at bounding box center [177, 56] width 51 height 15
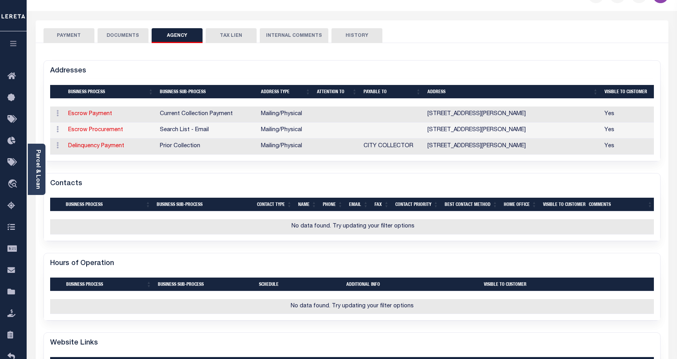
scroll to position [20, 0]
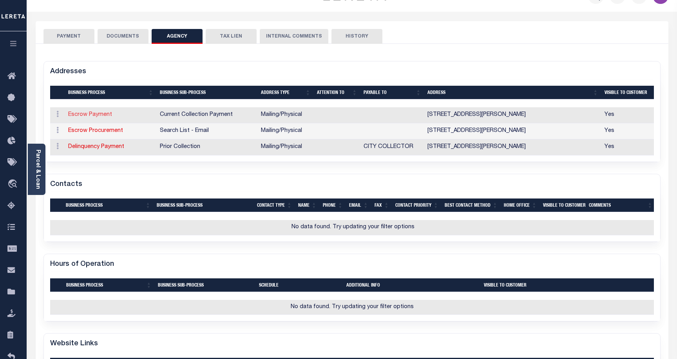
click at [104, 114] on link "Escrow Payment" at bounding box center [90, 114] width 44 height 5
select select "1"
checkbox input "false"
type input "[STREET_ADDRESS][PERSON_NAME]"
type input "[GEOGRAPHIC_DATA]"
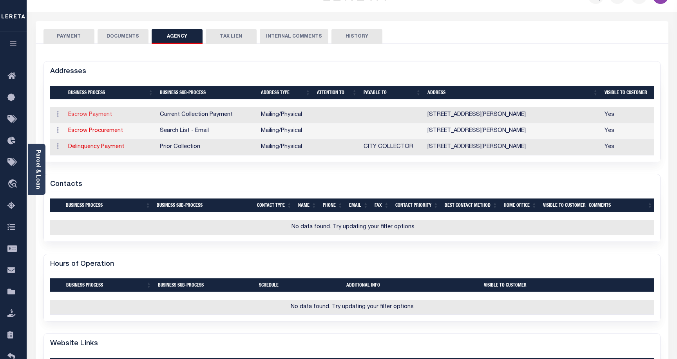
select select "KY"
type input "40165"
select select "5"
checkbox input "true"
select select "11"
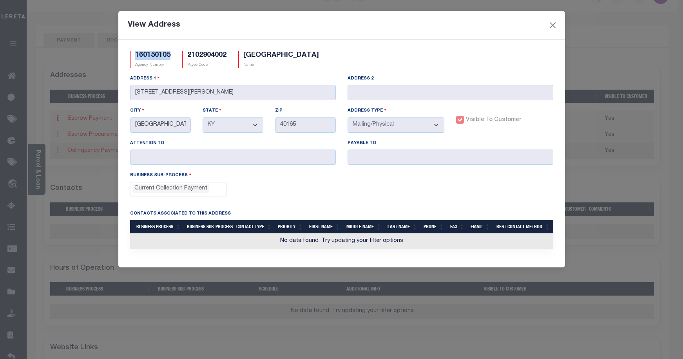
drag, startPoint x: 172, startPoint y: 54, endPoint x: 136, endPoint y: 54, distance: 35.6
click at [136, 54] on div "160150105 Agency Number" at bounding box center [150, 59] width 52 height 17
copy h5 "160150105"
click at [551, 26] on button "Close" at bounding box center [552, 25] width 10 height 10
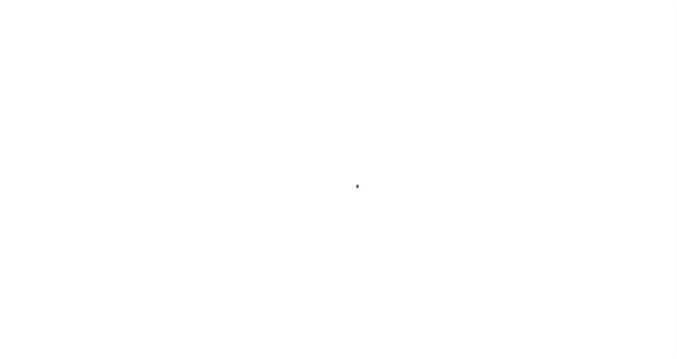
select select "NW2"
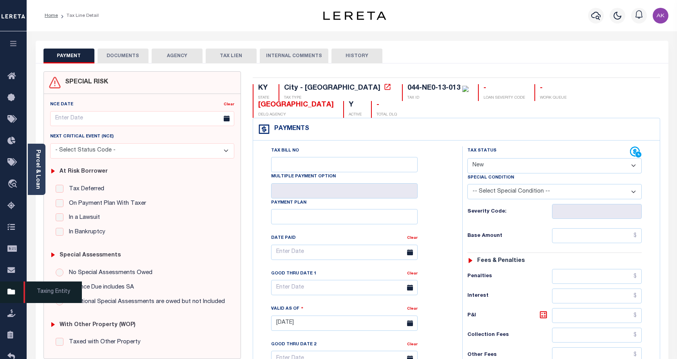
click at [11, 294] on icon at bounding box center [13, 292] width 13 height 10
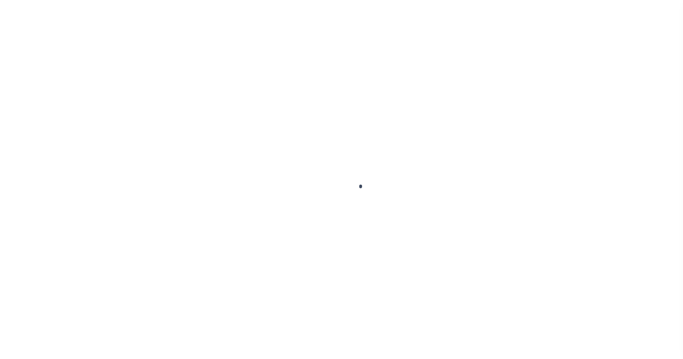
scroll to position [22, 0]
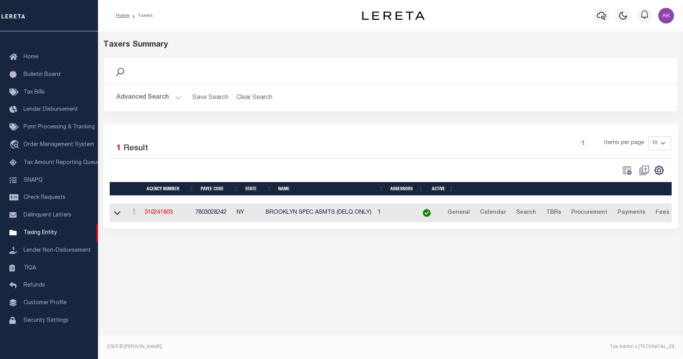
click at [176, 97] on button "Advanced Search" at bounding box center [148, 97] width 65 height 15
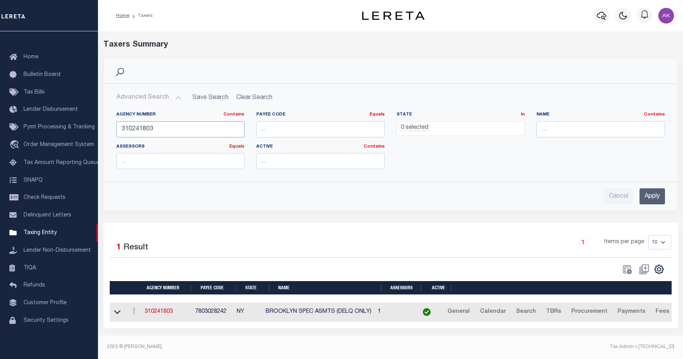
drag, startPoint x: 159, startPoint y: 128, endPoint x: 102, endPoint y: 128, distance: 56.4
click at [102, 128] on div "Search Advanced Search Save Search Clear Search tblPayees_dynamictable_____Defa…" at bounding box center [391, 140] width 586 height 166
paste input "160150105"
type input "160150105"
click at [653, 196] on input "Apply" at bounding box center [651, 196] width 25 height 16
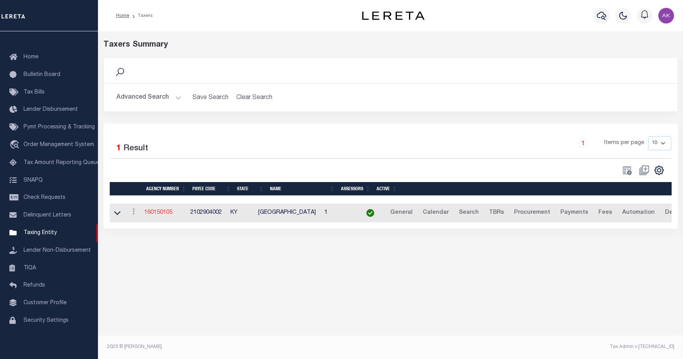
click at [162, 213] on link "160150105" at bounding box center [158, 212] width 28 height 5
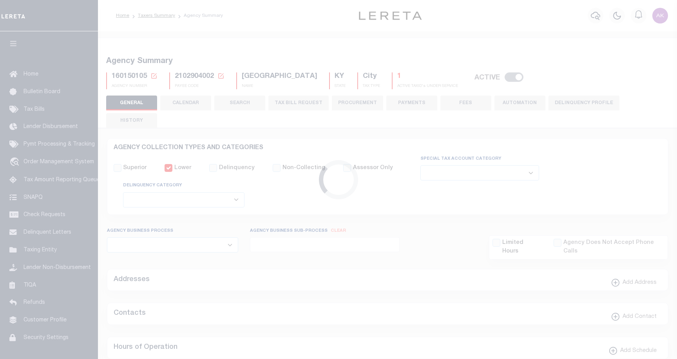
select select
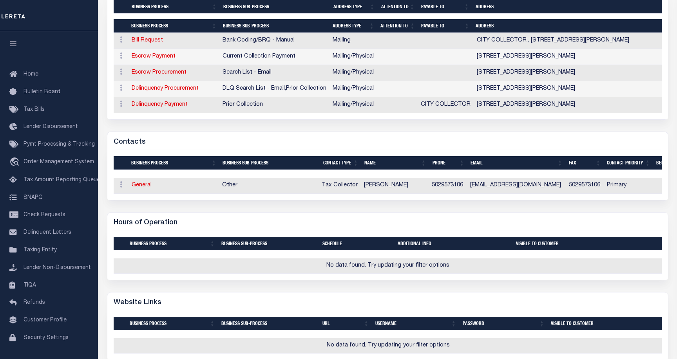
scroll to position [313, 0]
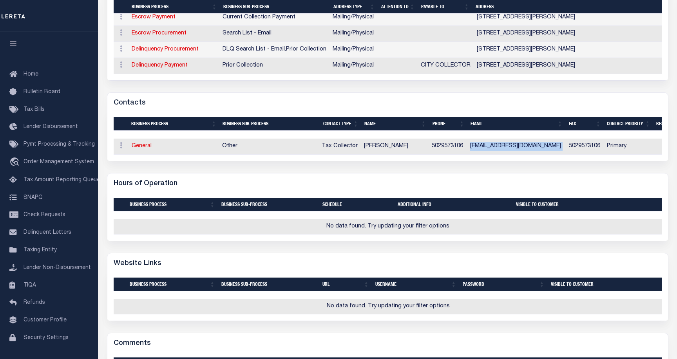
drag, startPoint x: 472, startPoint y: 134, endPoint x: 567, endPoint y: 134, distance: 94.8
click at [567, 139] on tr "ACTIONS Edit Contact Delete Contact General Other Tax Collector MICHEALE MCCAUL…" at bounding box center [473, 147] width 719 height 16
copy td "HEBRONESTATES84@GMAIL.COM"
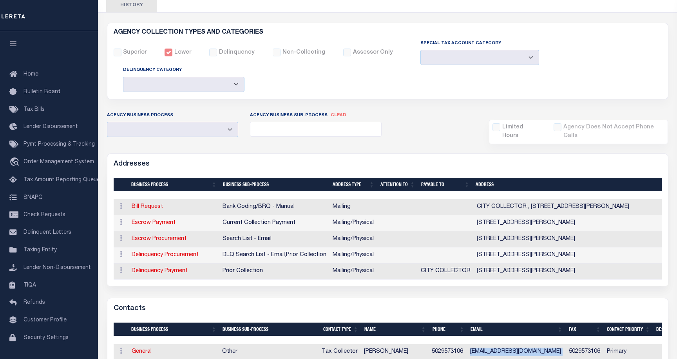
scroll to position [117, 0]
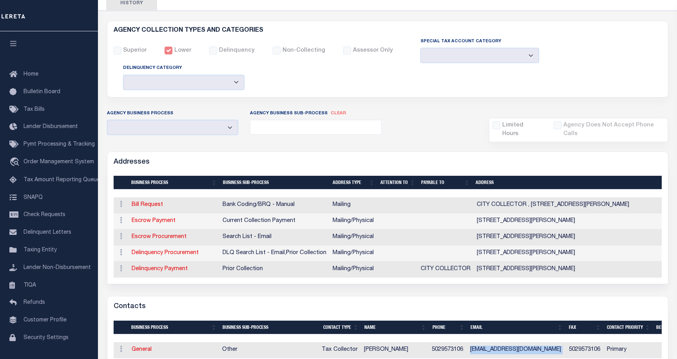
copy td "HEBRONESTATES84@GMAIL.COM"
click at [83, 12] on div at bounding box center [49, 15] width 98 height 31
click at [361, 27] on h6 "AGENCY COLLECTION TYPES AND CATEGORIES" at bounding box center [388, 30] width 548 height 7
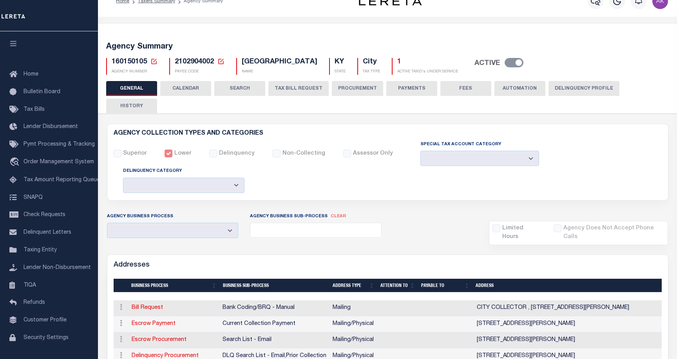
scroll to position [0, 0]
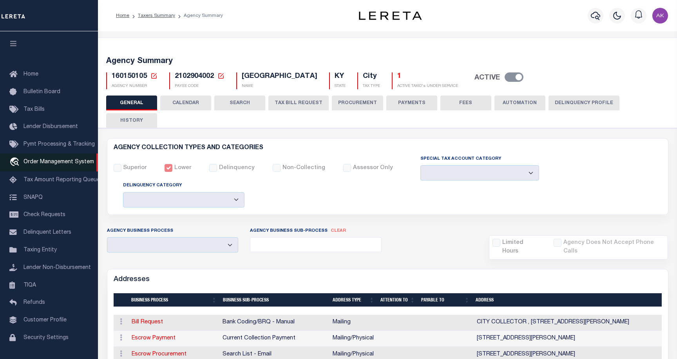
click at [38, 165] on span "Order Management System" at bounding box center [58, 161] width 70 height 5
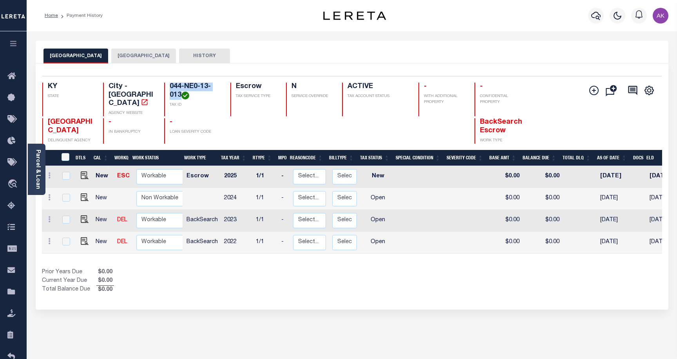
drag, startPoint x: 181, startPoint y: 95, endPoint x: 163, endPoint y: 85, distance: 20.2
click at [163, 85] on div "KY STATE City - KY AGENCY WEBSITE 044-NE0-13-013 TAX ID Escrow TAX SERVICE TYPE…" at bounding box center [300, 100] width 516 height 34
copy h4 "044-NE0-13-013"
click at [574, 124] on div "Add Installment Line [GEOGRAPHIC_DATA]" at bounding box center [609, 113] width 103 height 61
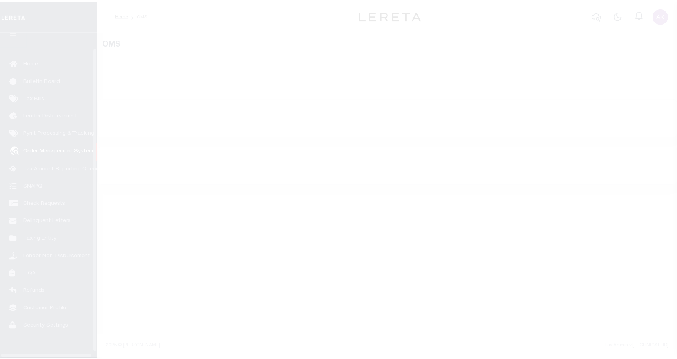
scroll to position [22, 0]
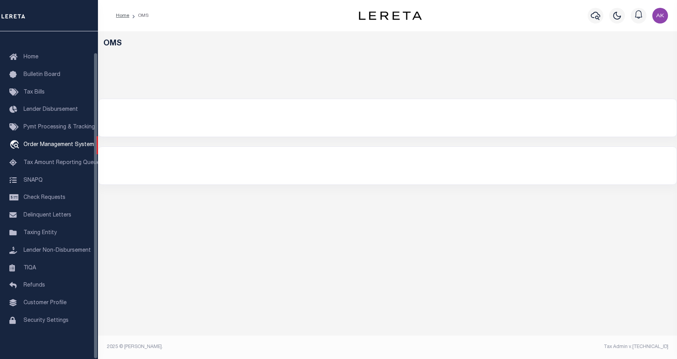
select select "200"
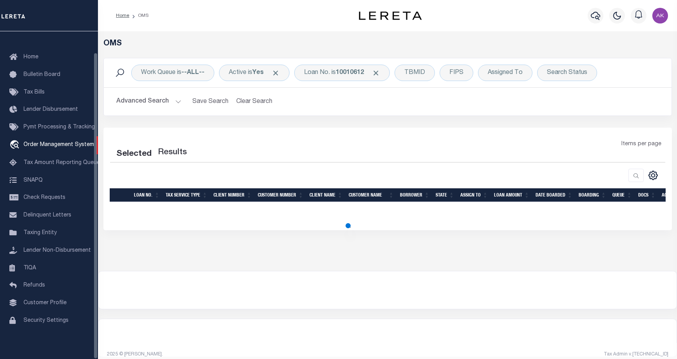
select select "200"
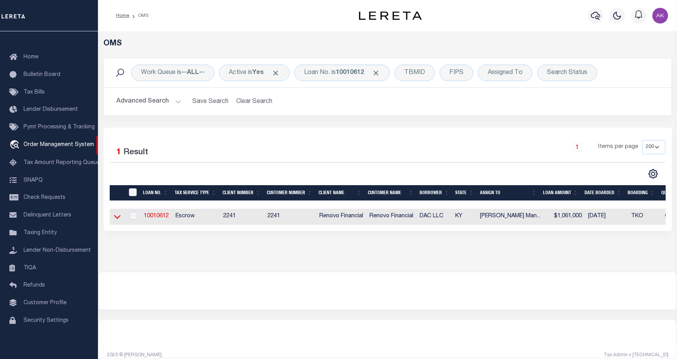
click at [117, 217] on icon at bounding box center [117, 217] width 7 height 8
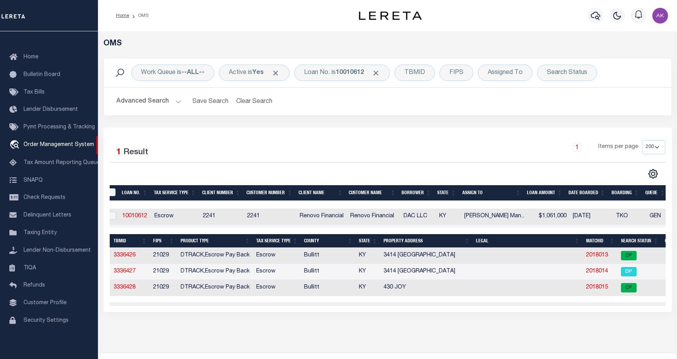
scroll to position [0, 0]
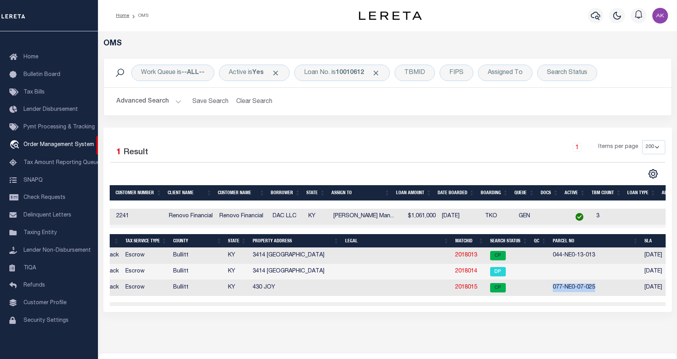
drag, startPoint x: 596, startPoint y: 288, endPoint x: 552, endPoint y: 293, distance: 44.1
click at [552, 293] on td "077-NE0-07-025" at bounding box center [595, 288] width 92 height 16
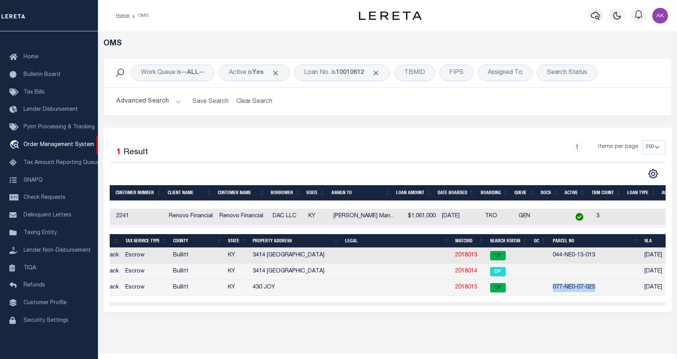
copy td "077-NE0-07-025"
click at [467, 288] on link "2018015" at bounding box center [466, 287] width 22 height 5
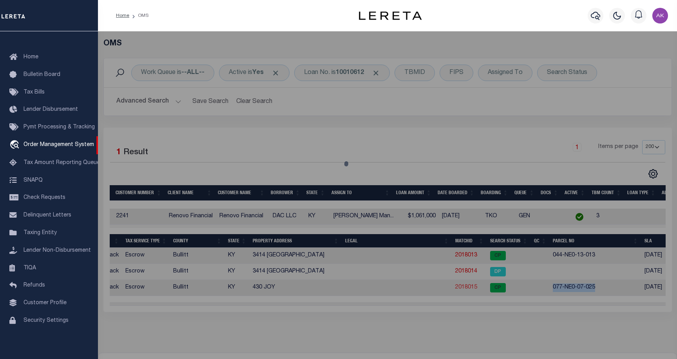
select select "AS"
select select
checkbox input "false"
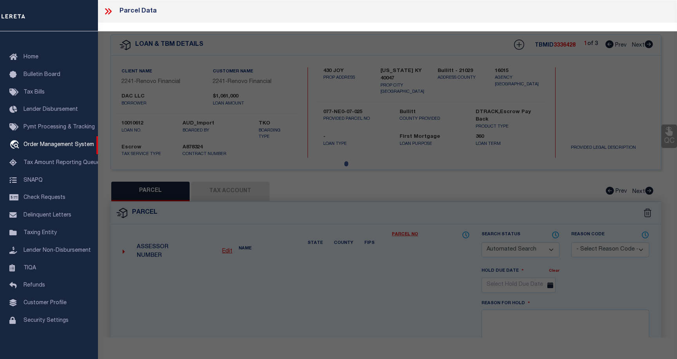
select select "CP"
type input "DAC LLC"
select select "AGW"
select select
type input "JOY AVE"
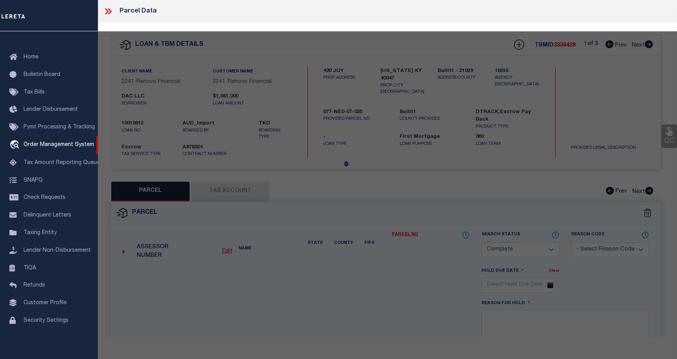
checkbox input "false"
type input "[US_STATE] KY 40047"
type textarea "LTS 1 & 2 SEC 4 DOVE FIELD"
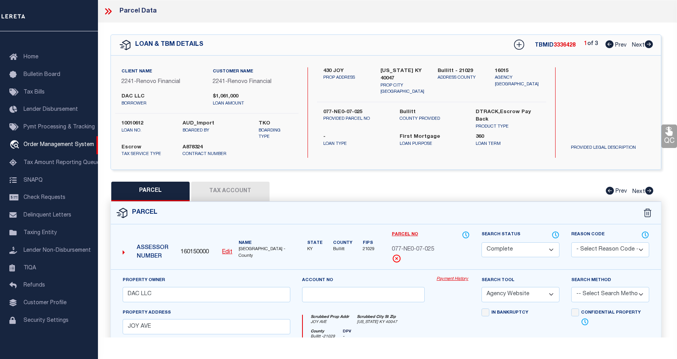
click at [457, 279] on link "Payment History" at bounding box center [452, 279] width 33 height 7
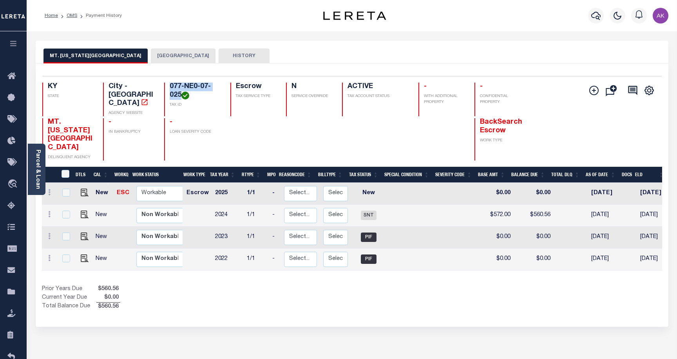
drag, startPoint x: 182, startPoint y: 94, endPoint x: 167, endPoint y: 84, distance: 17.5
click at [167, 84] on div "077-NE0-07-025 TAX ID" at bounding box center [192, 100] width 57 height 34
copy h4 "077-NE0-07-025"
click at [83, 189] on img "" at bounding box center [85, 193] width 8 height 8
checkbox input "true"
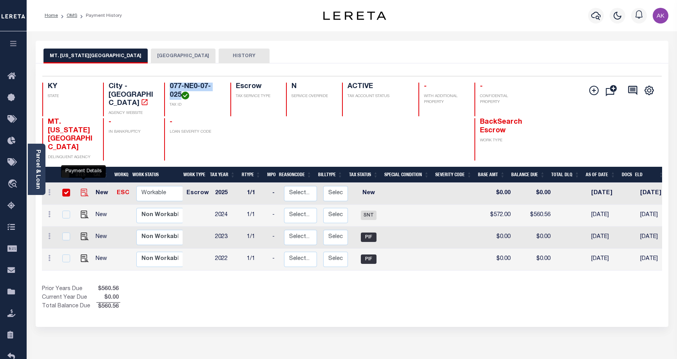
checkbox input "true"
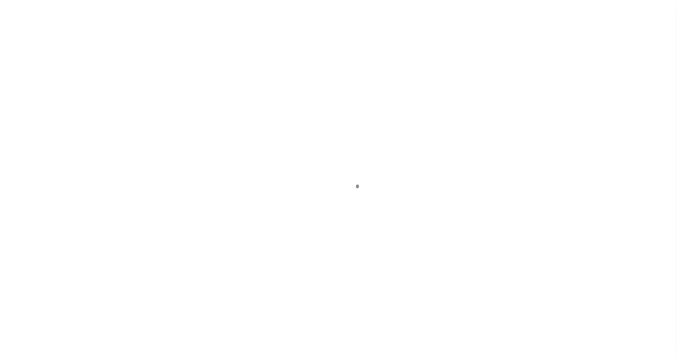
select select "NW2"
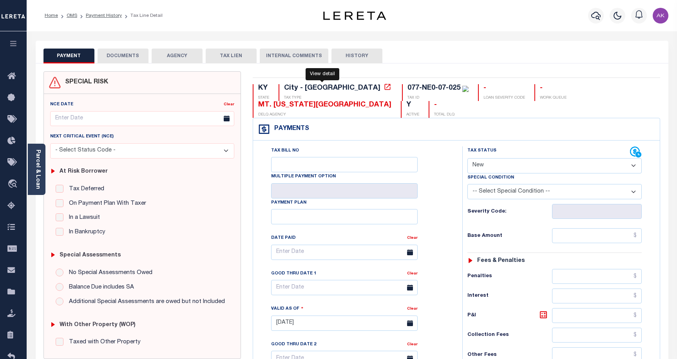
click at [385, 88] on icon at bounding box center [388, 87] width 6 height 6
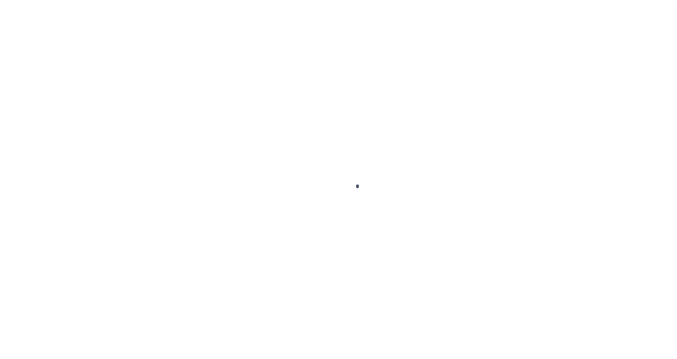
scroll to position [22, 0]
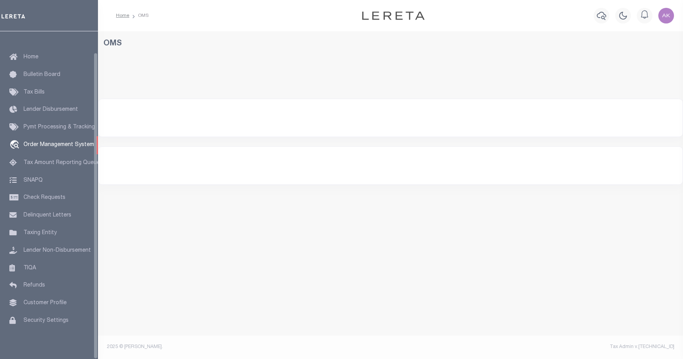
select select "200"
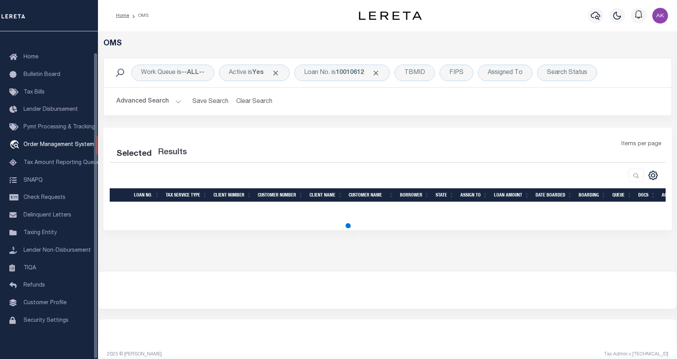
select select "200"
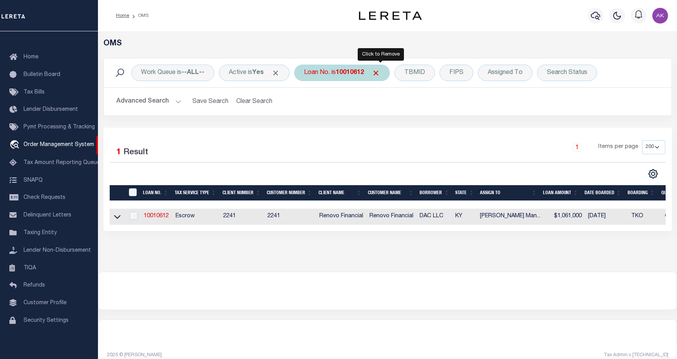
click at [379, 72] on span "Click to Remove" at bounding box center [376, 73] width 8 height 8
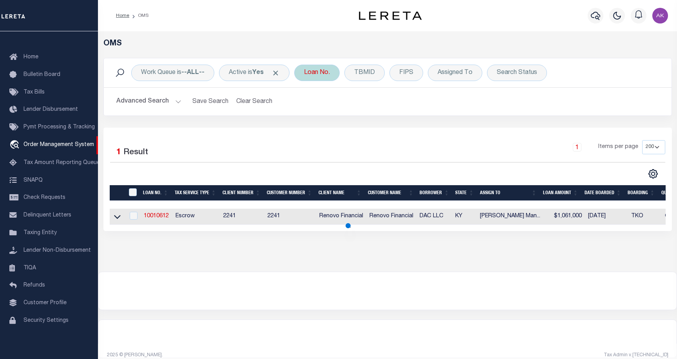
click at [318, 72] on div "Loan No." at bounding box center [316, 73] width 45 height 16
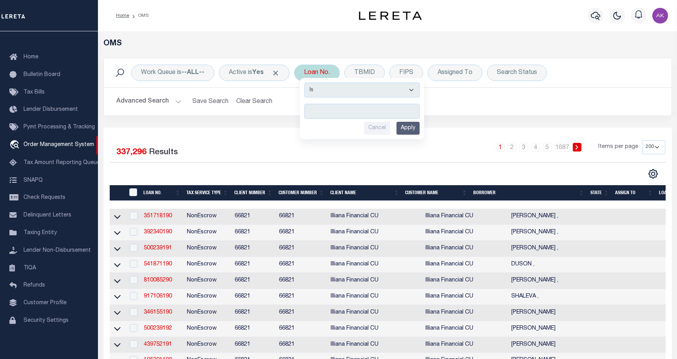
type input "15169"
click at [410, 128] on input "Apply" at bounding box center [407, 128] width 23 height 13
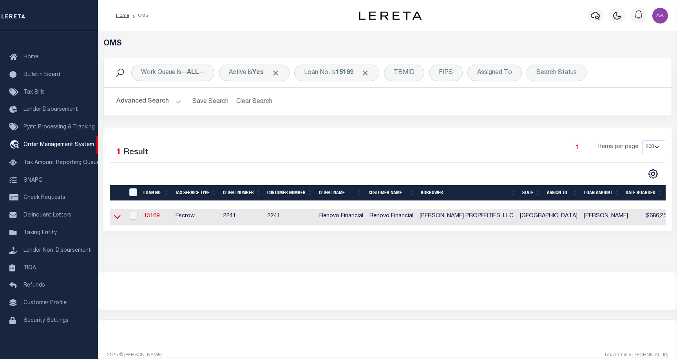
drag, startPoint x: 116, startPoint y: 219, endPoint x: 117, endPoint y: 224, distance: 4.7
click at [116, 219] on icon at bounding box center [117, 217] width 7 height 4
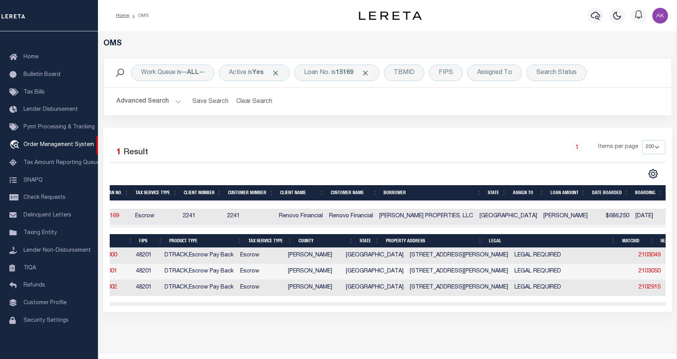
scroll to position [0, 0]
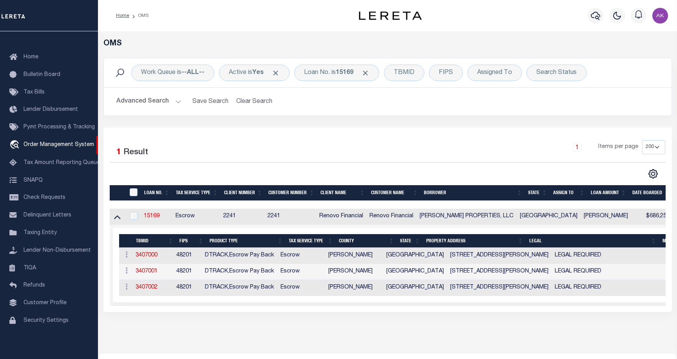
click at [679, 256] on link "2103049" at bounding box center [690, 255] width 22 height 5
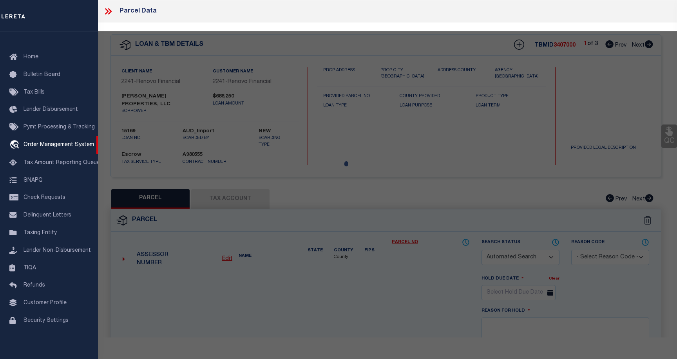
checkbox input "false"
select select "BP"
type input "CHOUDRY GROUP INC"
select select "AGW"
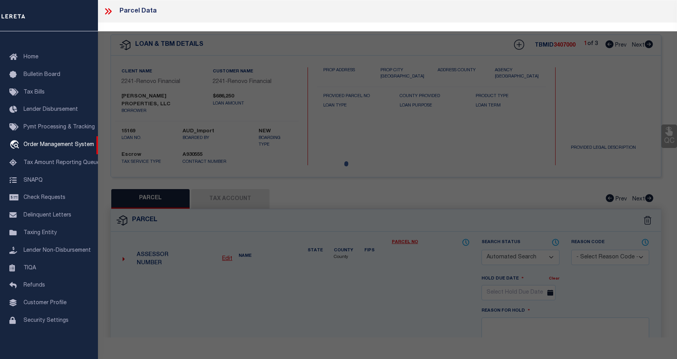
select select
type input "6712 [PERSON_NAME] CT"
checkbox input "false"
type input "HOUSTON, TX 77061"
type textarea "LT 14 BLK 67 [GEOGRAPHIC_DATA] 7 EXTN"
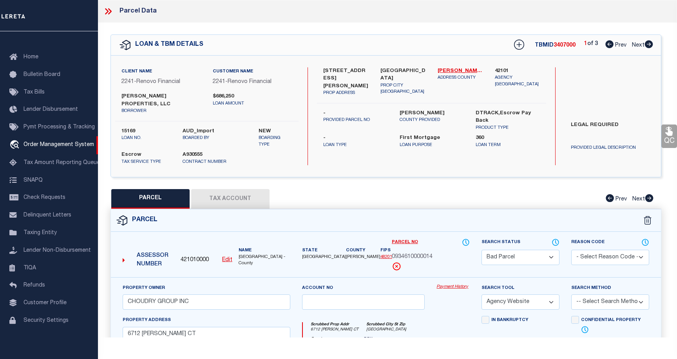
click at [461, 286] on link "Payment History" at bounding box center [452, 287] width 33 height 7
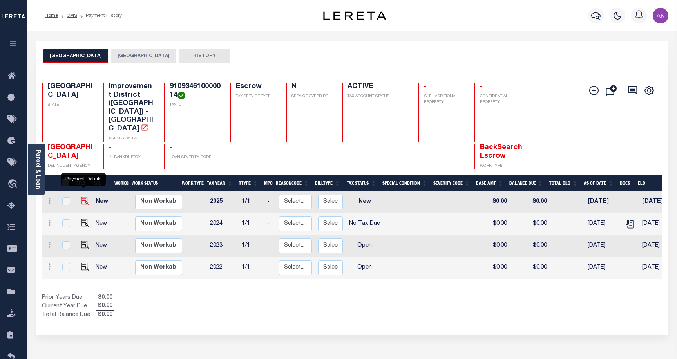
click at [83, 197] on img "" at bounding box center [85, 201] width 8 height 8
checkbox input "true"
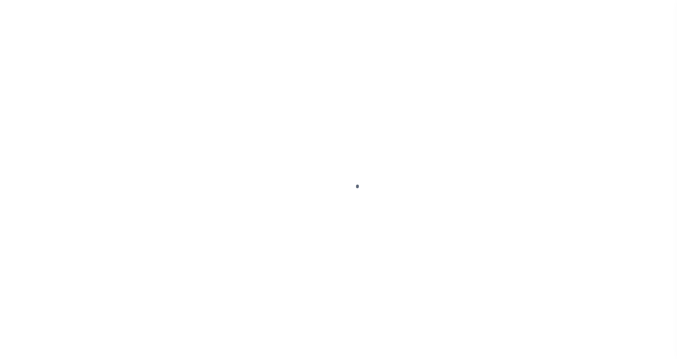
select select "NW2"
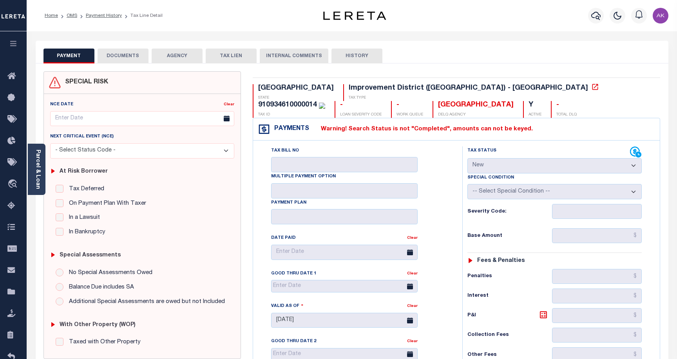
click at [174, 55] on button "AGENCY" at bounding box center [177, 56] width 51 height 15
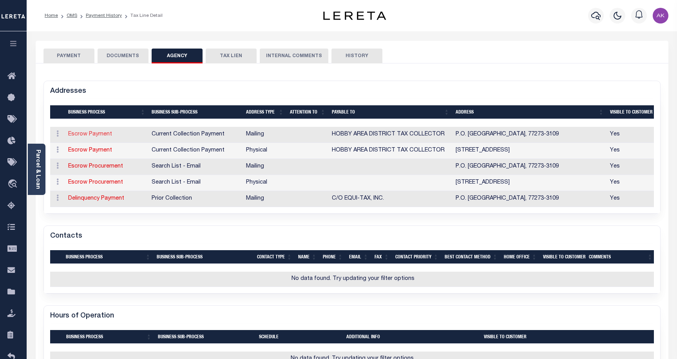
click at [106, 135] on link "Escrow Payment" at bounding box center [90, 134] width 44 height 5
select select "1"
checkbox input "false"
select select "11"
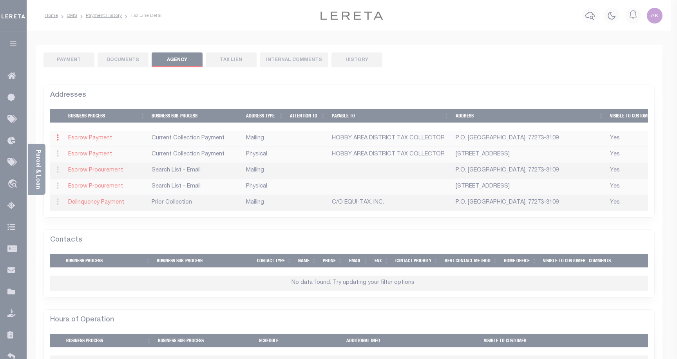
type input "P.O. BOX 73109"
type input "HOUSTON"
select select "[GEOGRAPHIC_DATA]"
type input "77273-3109"
checkbox input "true"
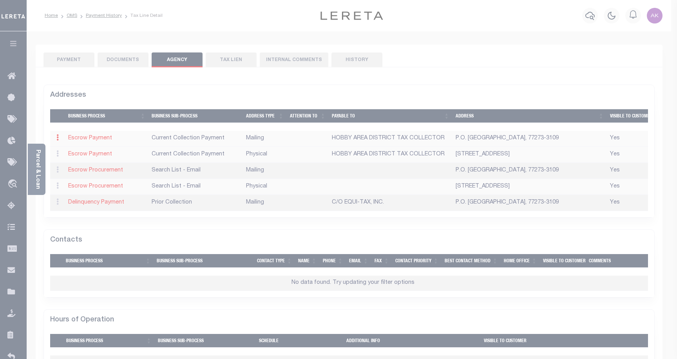
type input "HOBBY AREA DISTRICT TAX COLLECTOR"
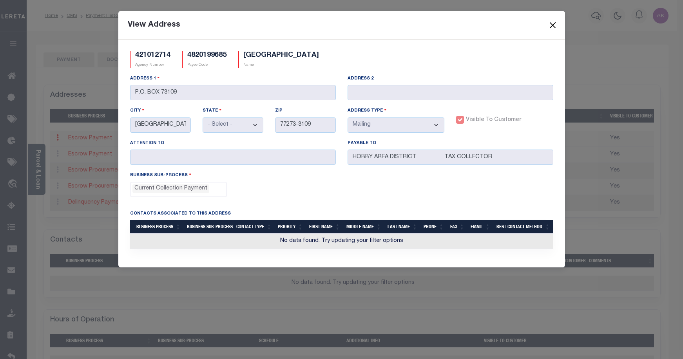
click at [551, 24] on button "Close" at bounding box center [552, 25] width 10 height 10
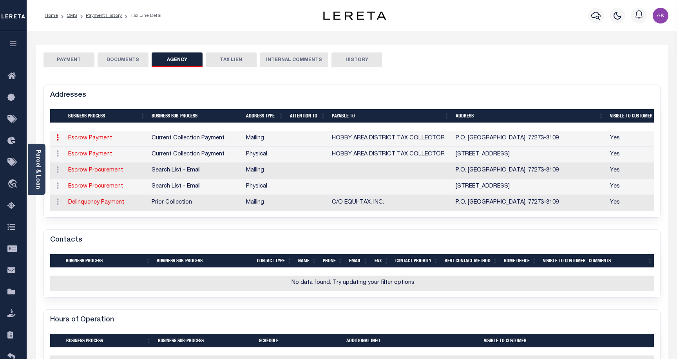
click at [73, 58] on button "PAYMENT" at bounding box center [68, 59] width 51 height 15
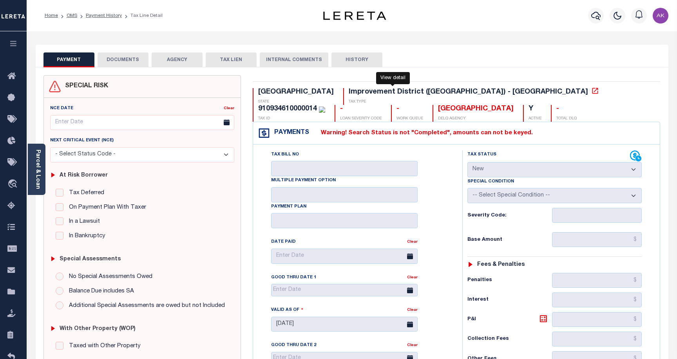
click at [591, 92] on icon at bounding box center [595, 91] width 8 height 8
click at [178, 59] on button "AGENCY" at bounding box center [177, 59] width 51 height 15
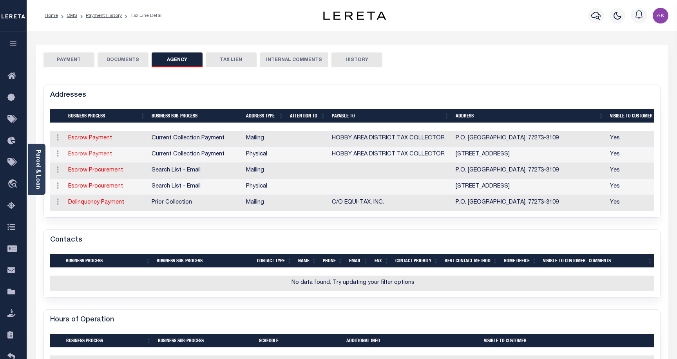
click at [96, 153] on link "Escrow Payment" at bounding box center [90, 154] width 44 height 5
select select "11"
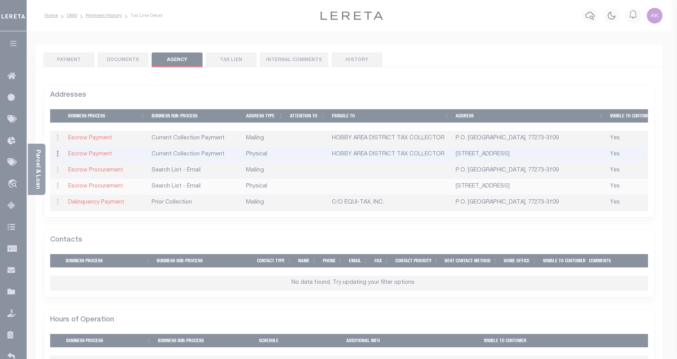
type input "17111 ROLLING CREEK DR #200"
type input "HOUSTON"
select select "[GEOGRAPHIC_DATA]"
type input "77090"
select select "2"
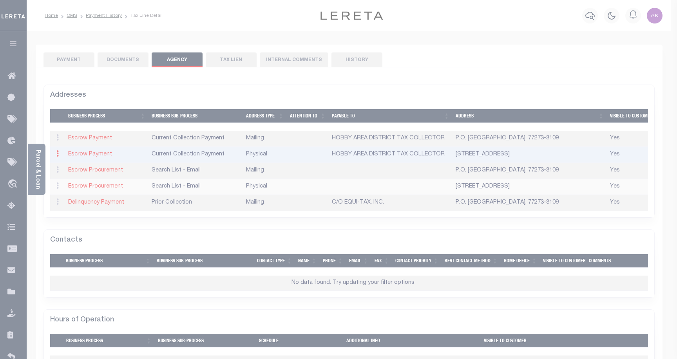
checkbox input "true"
type input "HOBBY AREA DISTRICT TAX COLLECTOR"
select select "11"
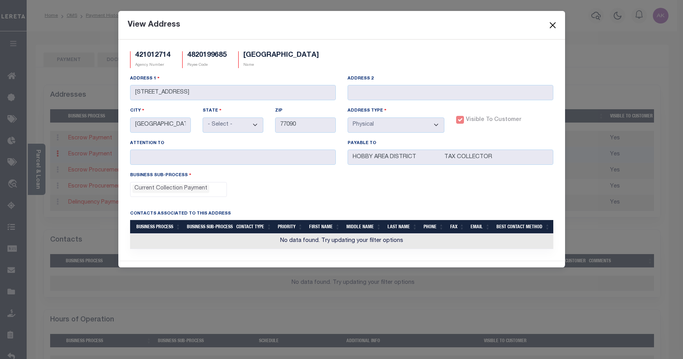
click at [553, 26] on button "Close" at bounding box center [552, 25] width 10 height 10
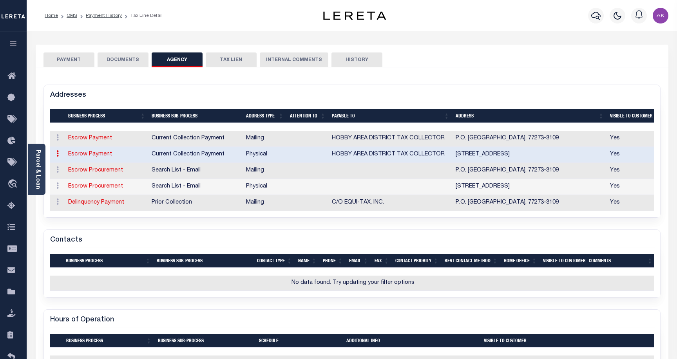
click at [72, 60] on button "PAYMENT" at bounding box center [68, 59] width 51 height 15
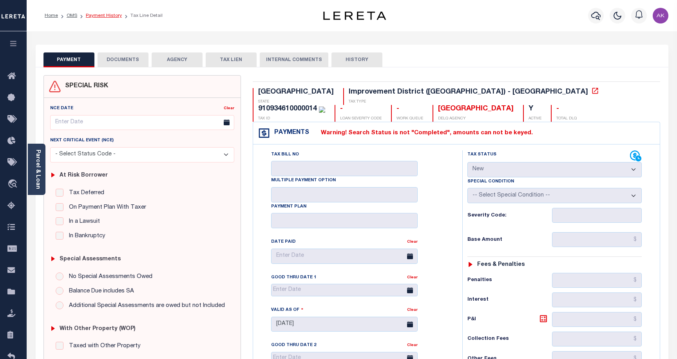
click at [103, 14] on link "Payment History" at bounding box center [104, 15] width 36 height 5
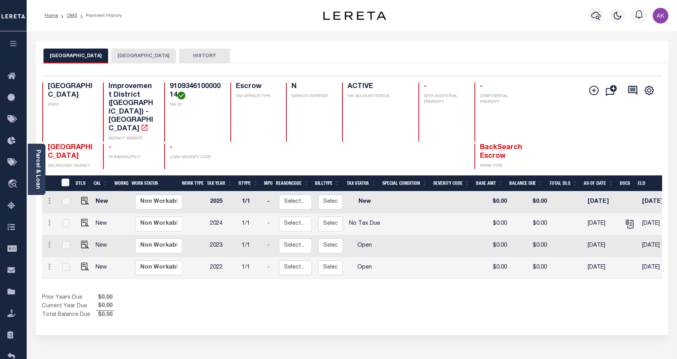
click at [132, 55] on button "[GEOGRAPHIC_DATA]" at bounding box center [143, 56] width 65 height 15
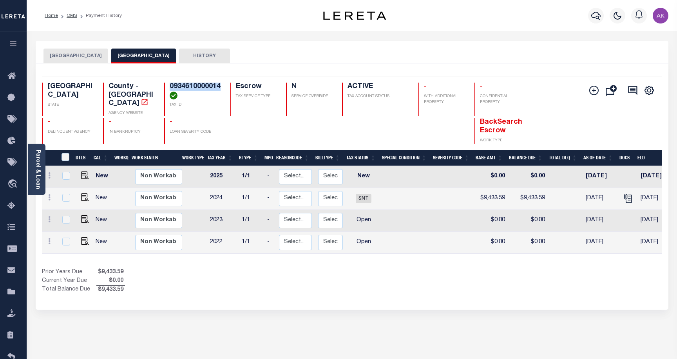
drag, startPoint x: 220, startPoint y: 85, endPoint x: 168, endPoint y: 86, distance: 52.5
click at [168, 86] on div "0934610000014 TAX ID" at bounding box center [192, 100] width 57 height 34
copy h4 "0934610000014"
click at [72, 15] on link "OMS" at bounding box center [72, 15] width 11 height 5
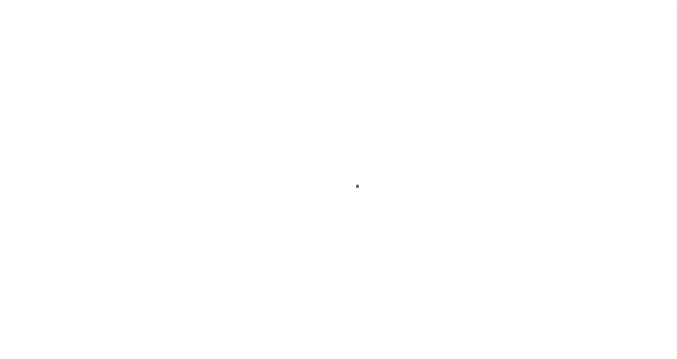
scroll to position [22, 0]
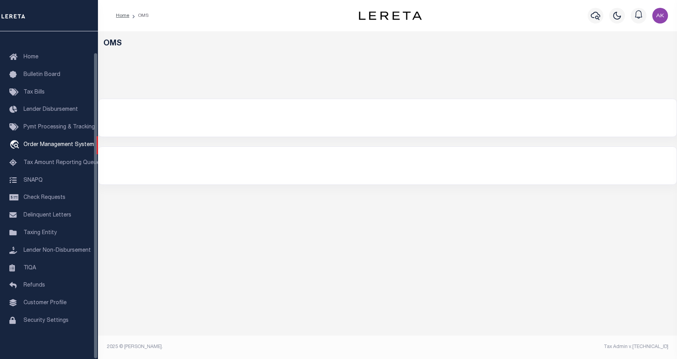
select select "200"
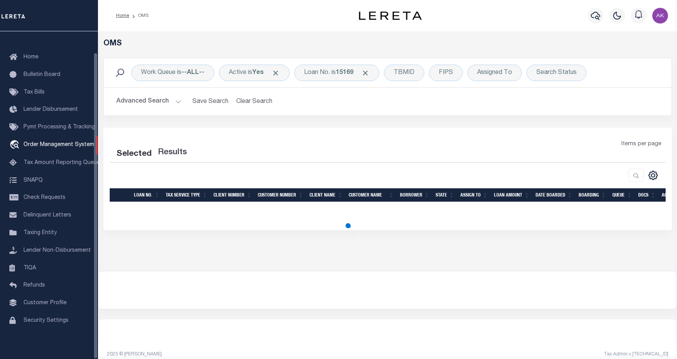
select select "200"
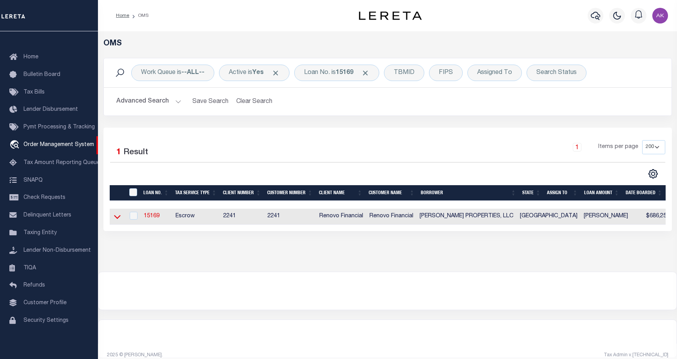
click at [118, 218] on icon at bounding box center [117, 217] width 7 height 8
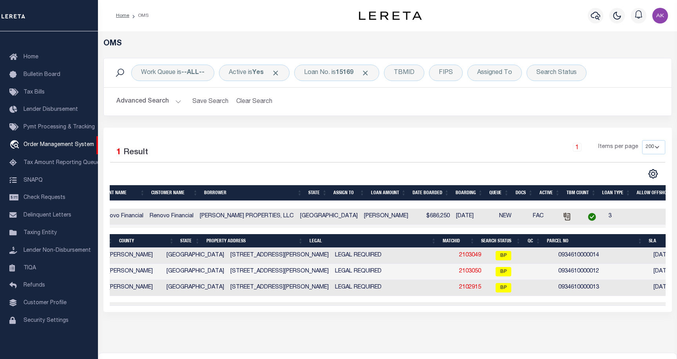
scroll to position [0, 243]
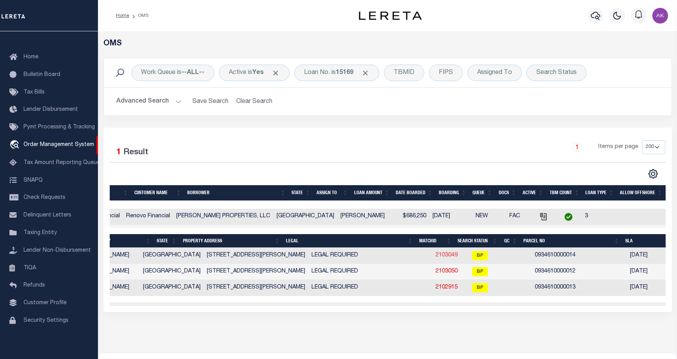
click at [435, 256] on link "2103049" at bounding box center [446, 255] width 22 height 5
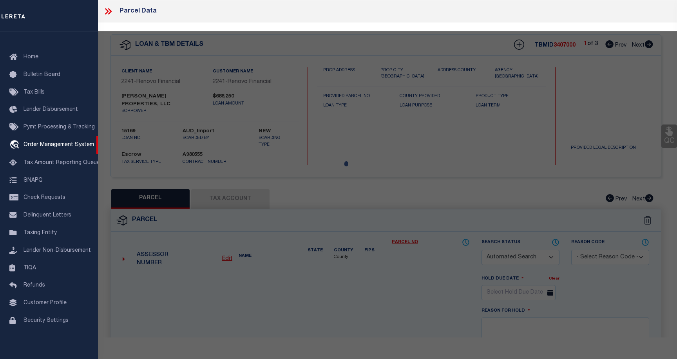
checkbox input "false"
select select "BP"
type input "CHOUDRY GROUP INC"
select select "AGW"
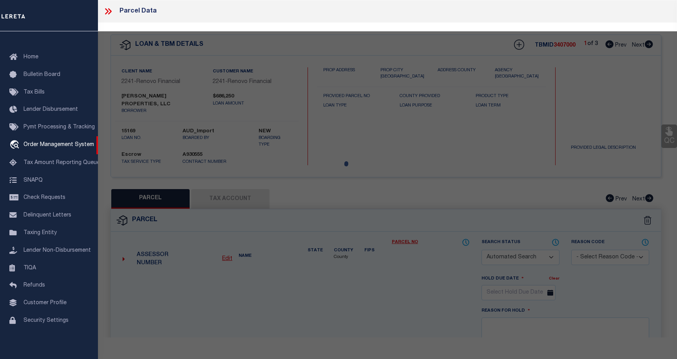
select select
type input "6712 BIGGS CT"
checkbox input "false"
type input "HOUSTON, TX 77061"
type textarea "LT 14 BLK 67 GLENBROOK VALLEY SEC 7 EXTN"
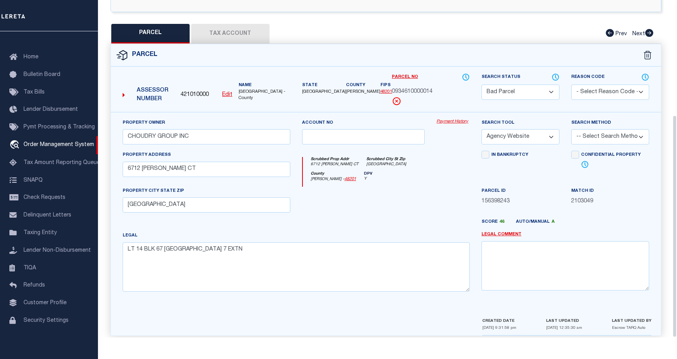
scroll to position [174, 0]
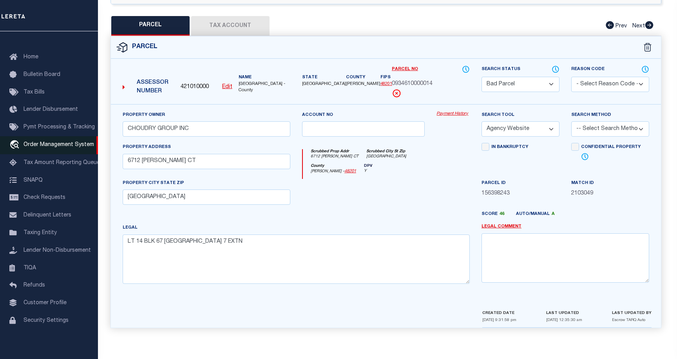
click at [61, 143] on span "Order Management System" at bounding box center [58, 144] width 70 height 5
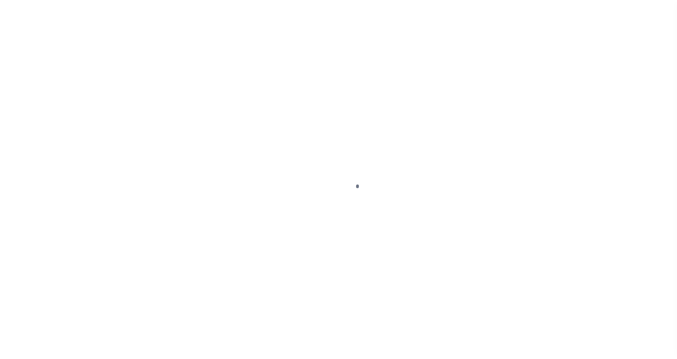
scroll to position [22, 0]
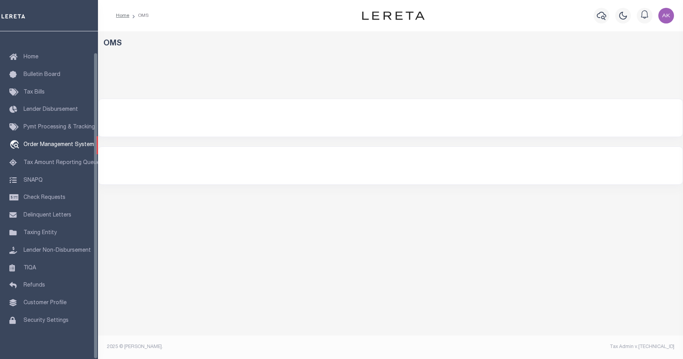
select select "200"
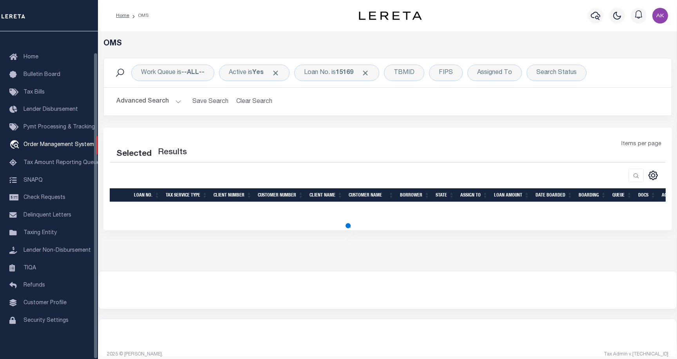
select select "200"
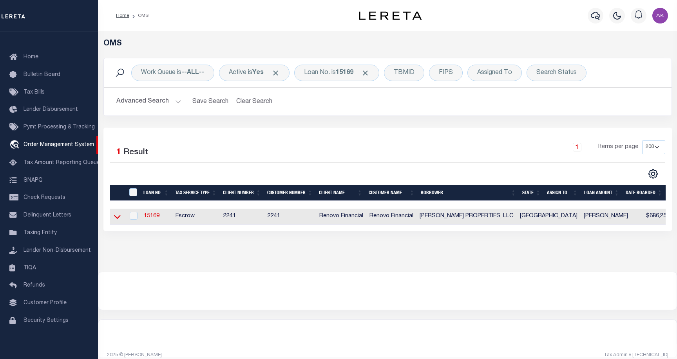
click at [119, 218] on icon at bounding box center [117, 217] width 7 height 4
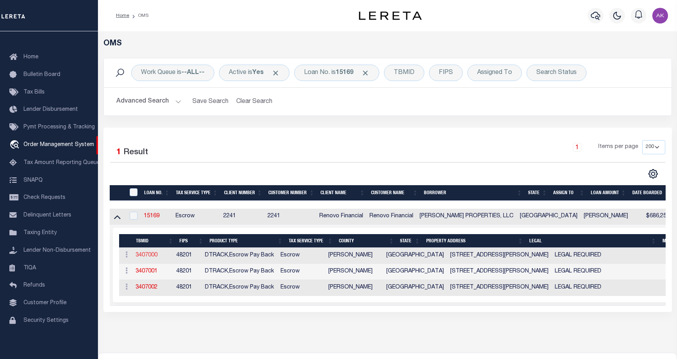
click at [145, 256] on link "3407000" at bounding box center [146, 255] width 22 height 5
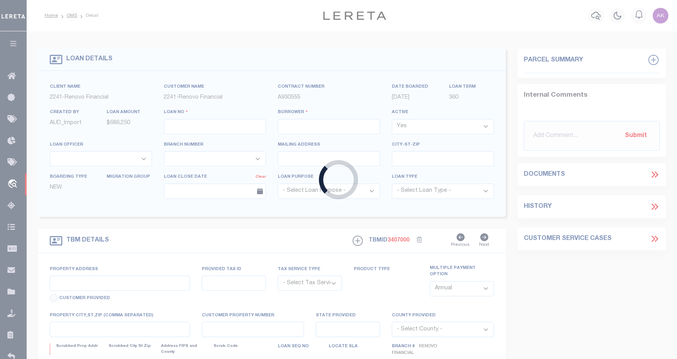
type input "15169"
type input "AMARI HOUSTON PROPERTIES, LLC"
select select
type input "741 West 32nd Street"
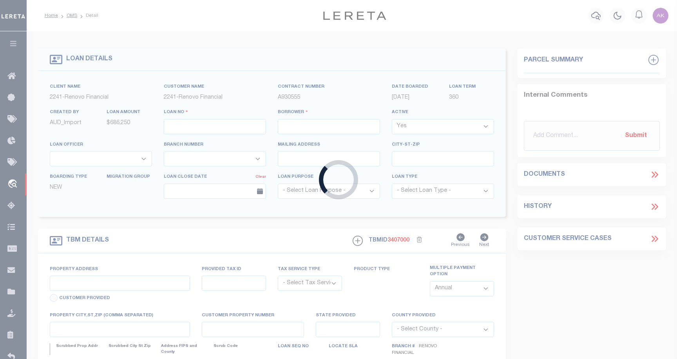
type input "Los Angeles CA 90731"
select select "10"
select select "Escrow"
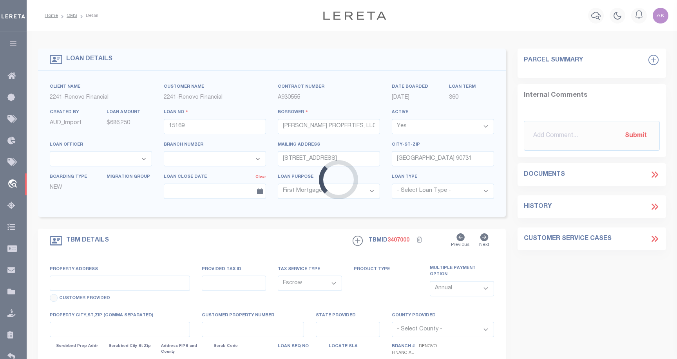
type input "[STREET_ADDRESS][PERSON_NAME]"
select select
type input "[GEOGRAPHIC_DATA]"
type input "a0kUS000006iold"
type input "[GEOGRAPHIC_DATA]"
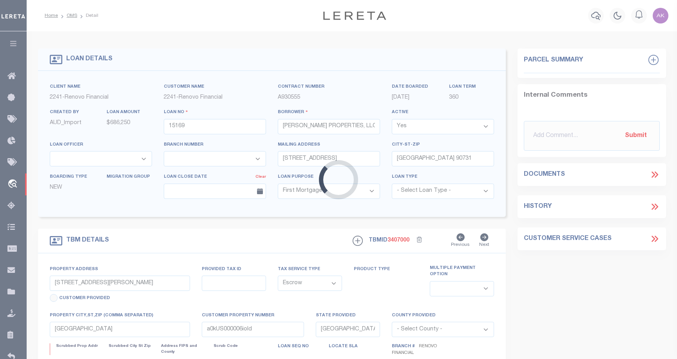
select select
type textarea "LEGAL REQUIRED"
type textarea "Liability Limited to Customer Provided Parcel"
select select "25066"
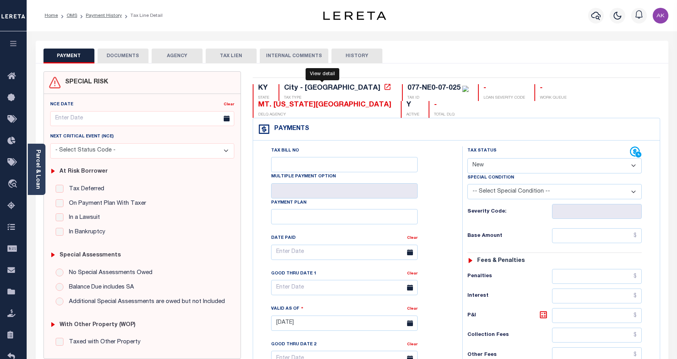
select select "NW2"
click at [72, 14] on link "OMS" at bounding box center [72, 15] width 11 height 5
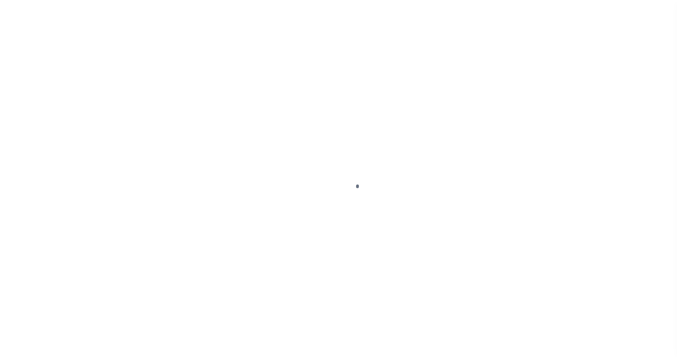
scroll to position [22, 0]
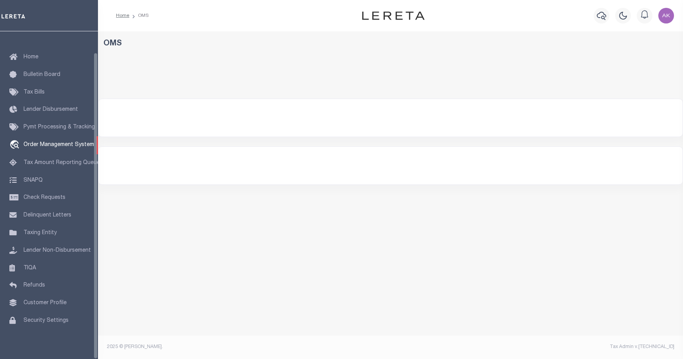
select select "200"
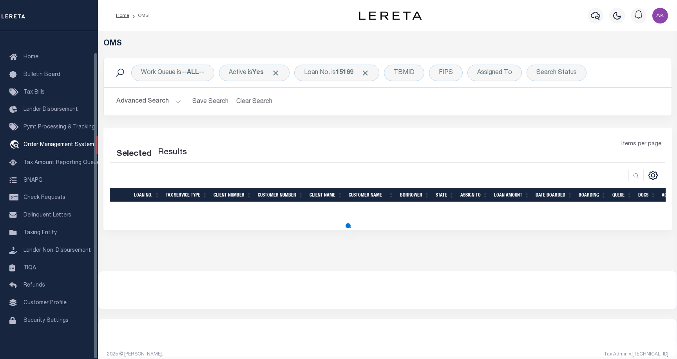
select select "200"
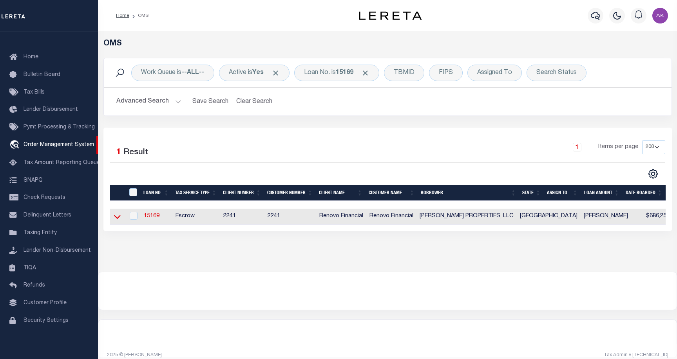
click at [119, 218] on icon at bounding box center [117, 217] width 7 height 4
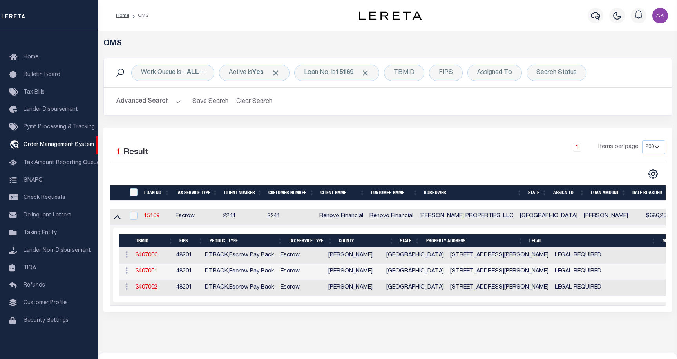
click at [679, 255] on link "2103049" at bounding box center [690, 255] width 22 height 5
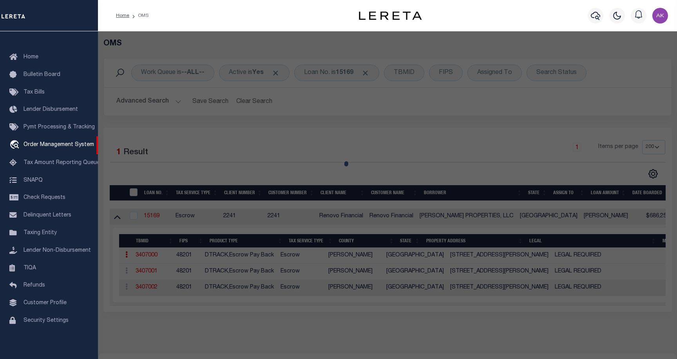
checkbox input "false"
select select "BP"
type input "CHOUDRY GROUP INC"
select select "AGW"
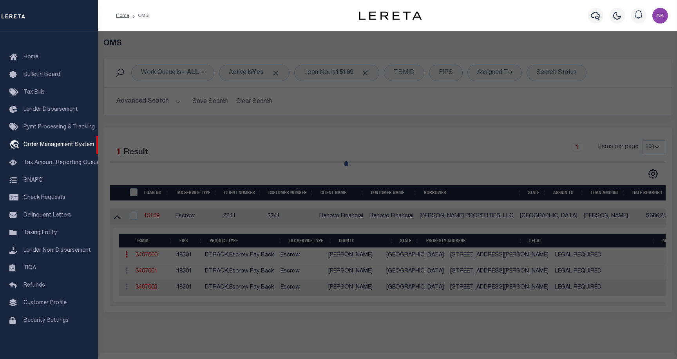
select select
type input "6712 BIGGS CT"
checkbox input "false"
type input "HOUSTON, TX 77061"
type textarea "LT 14 BLK 67 [GEOGRAPHIC_DATA] 7 EXTN"
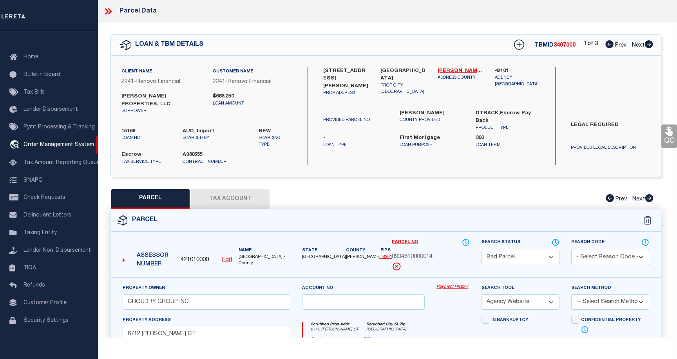
click at [453, 285] on link "Payment History" at bounding box center [452, 287] width 33 height 7
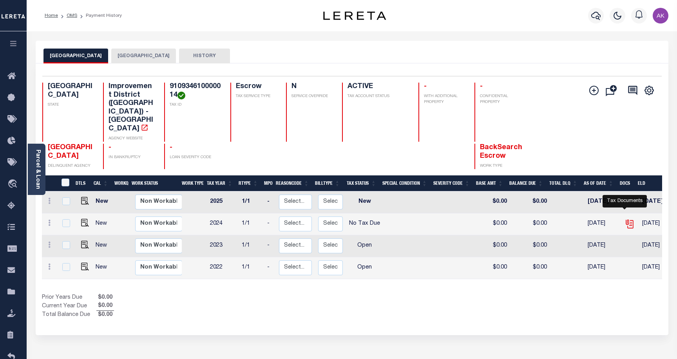
click at [626, 220] on icon "" at bounding box center [629, 223] width 6 height 6
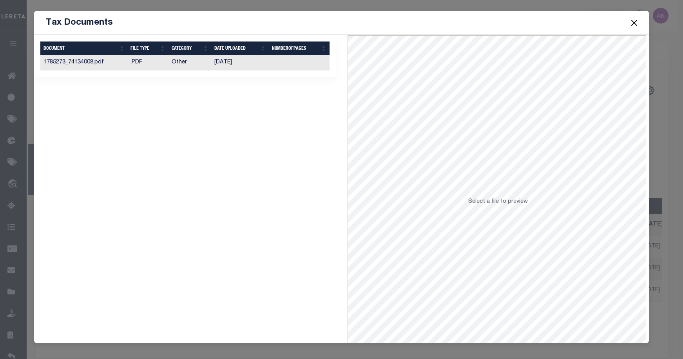
click at [634, 23] on button "Close" at bounding box center [634, 23] width 10 height 10
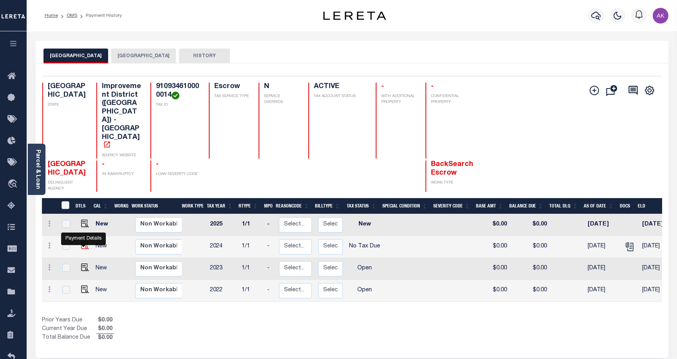
click at [83, 245] on img "" at bounding box center [85, 246] width 8 height 8
checkbox input "true"
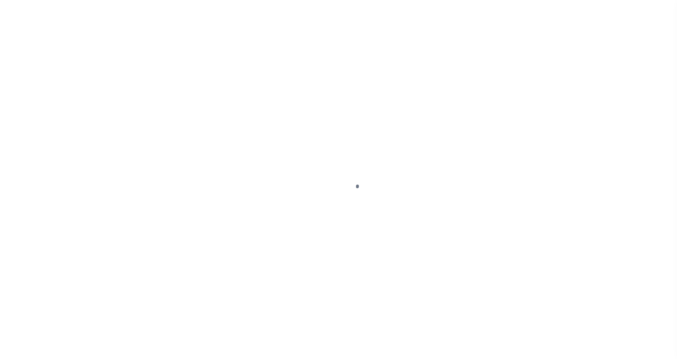
select select "NTX"
